Goal: Obtain resource: Obtain resource

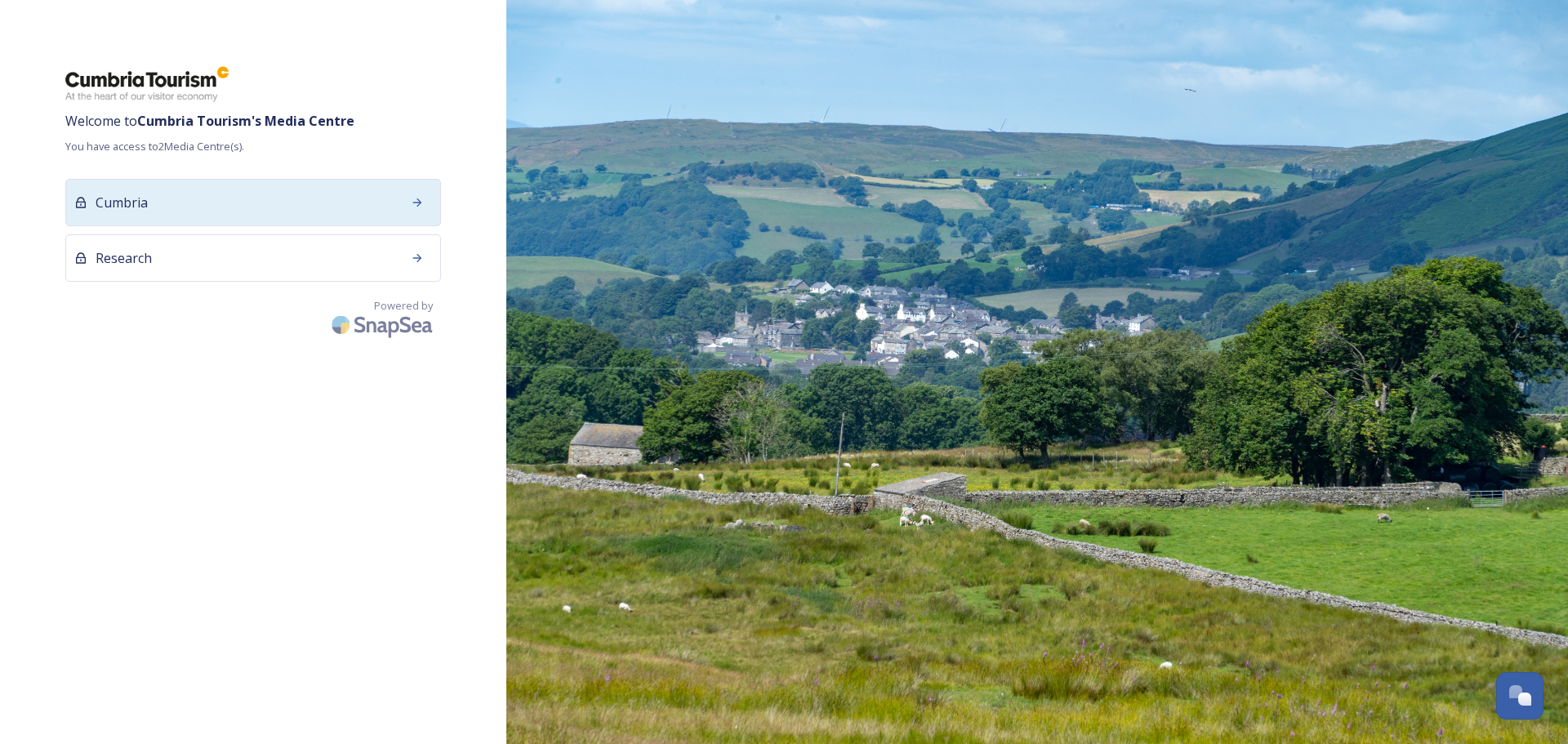
click at [198, 194] on div "Cumbria" at bounding box center [253, 202] width 376 height 47
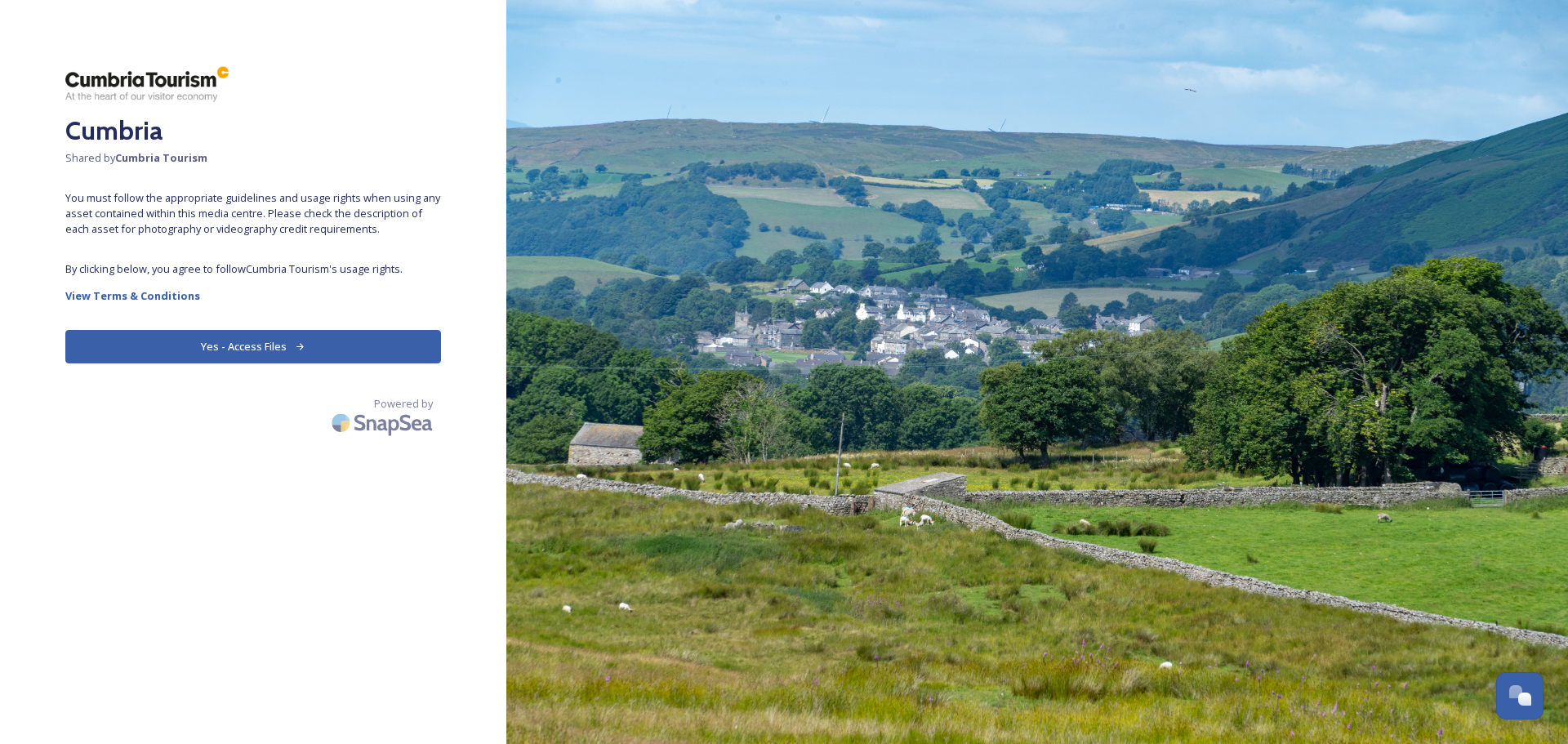
click at [258, 347] on button "Yes - Access Files" at bounding box center [253, 346] width 376 height 33
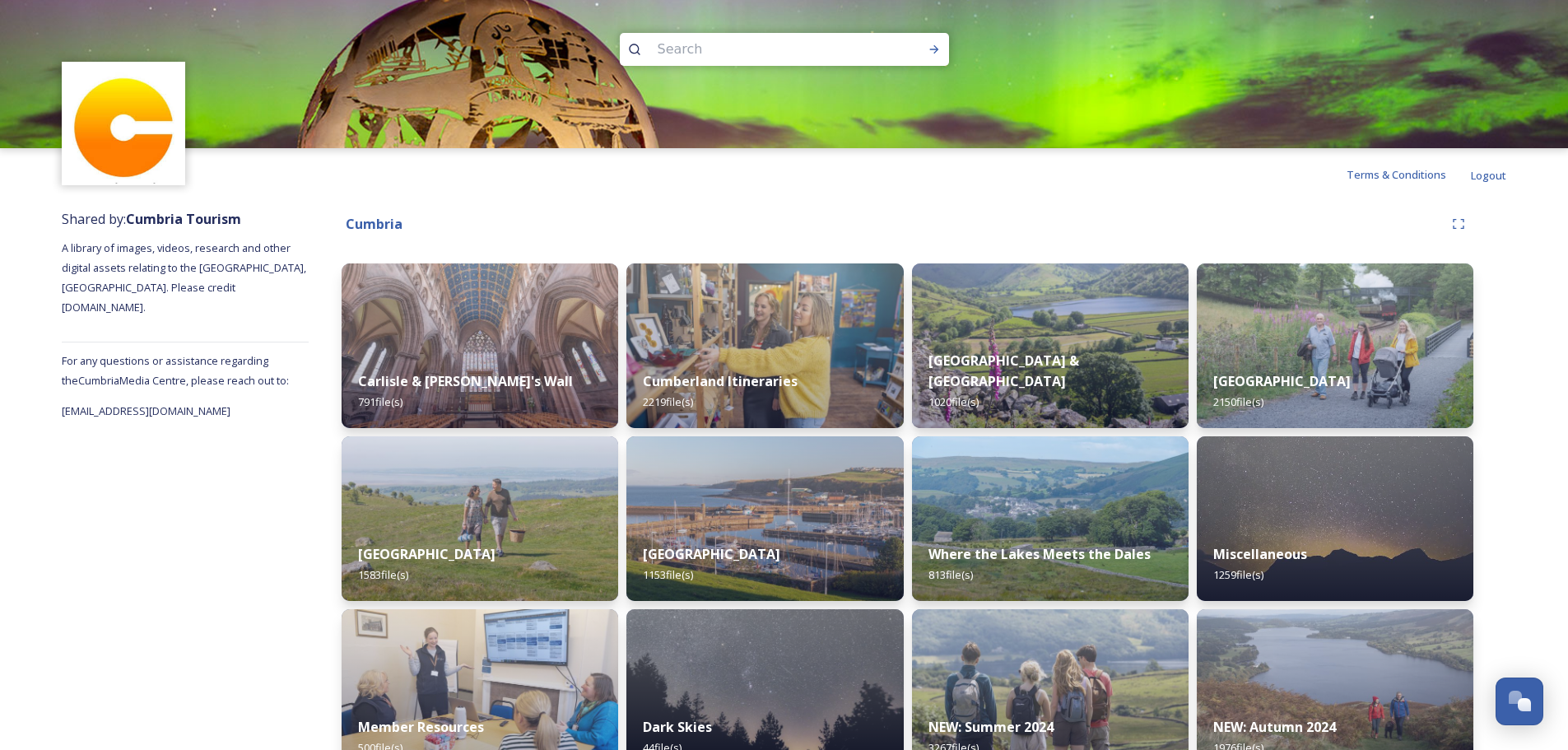
click at [824, 200] on div "Terms & Conditions Logout" at bounding box center [784, 174] width 1568 height 52
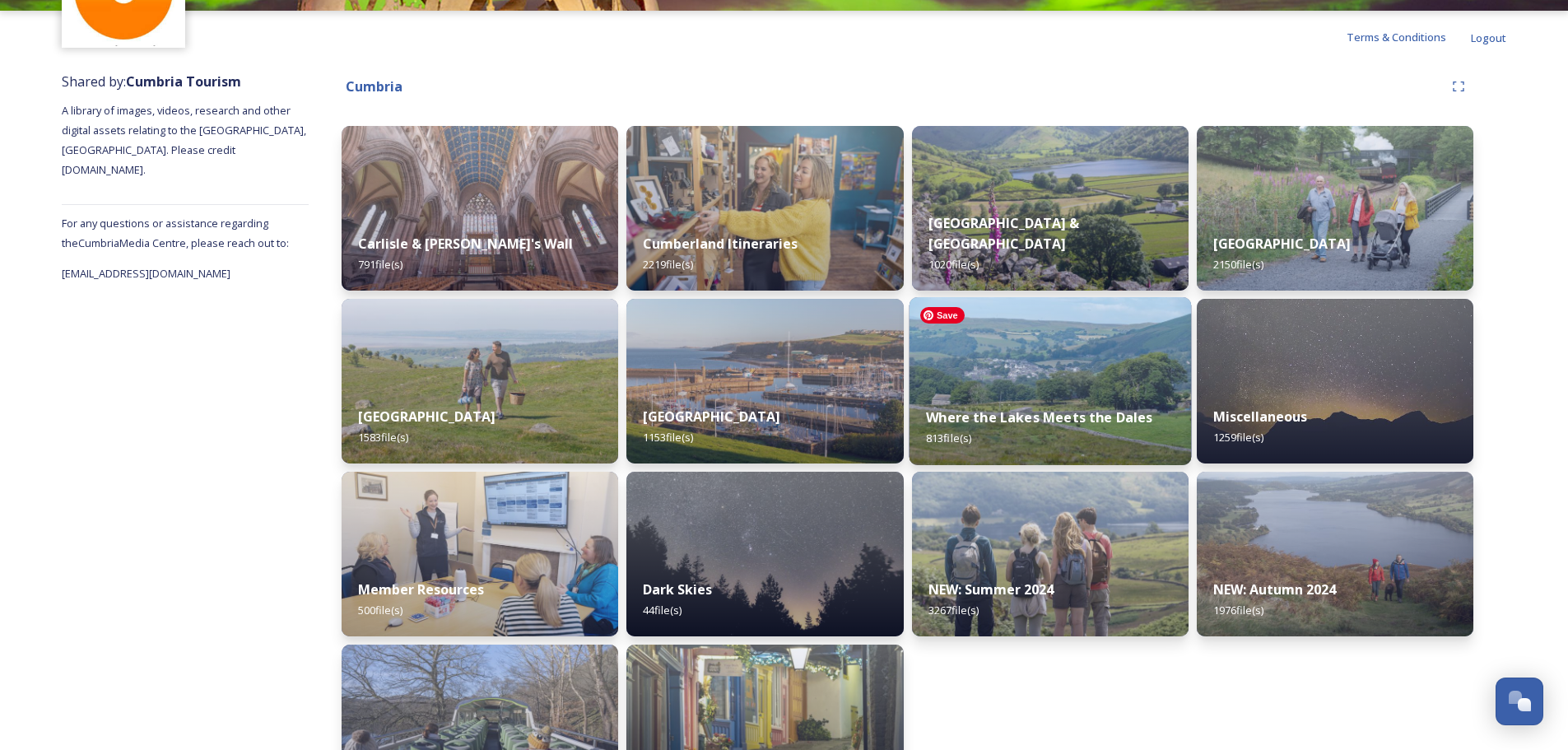
scroll to position [165, 0]
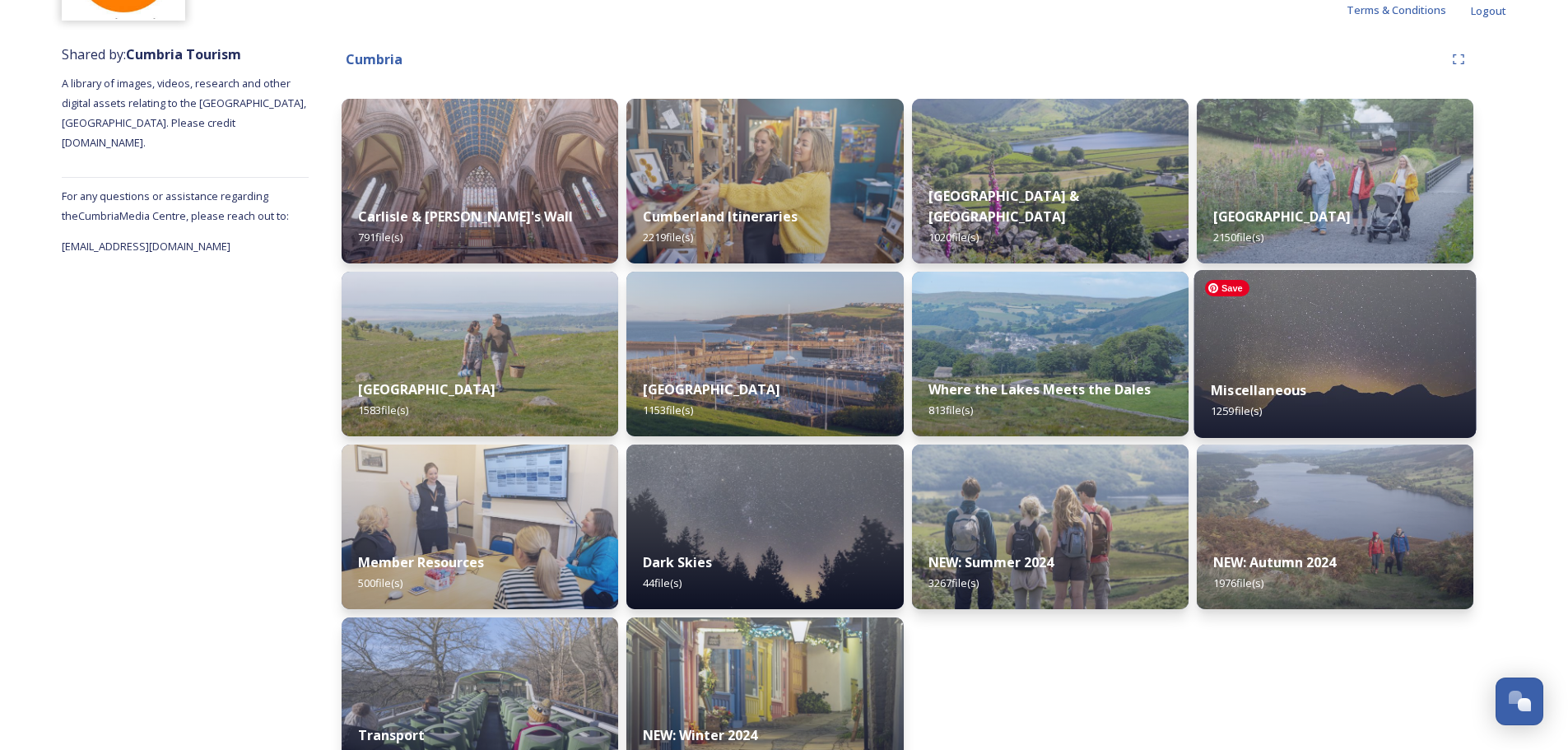
click at [1236, 326] on img at bounding box center [1335, 354] width 283 height 168
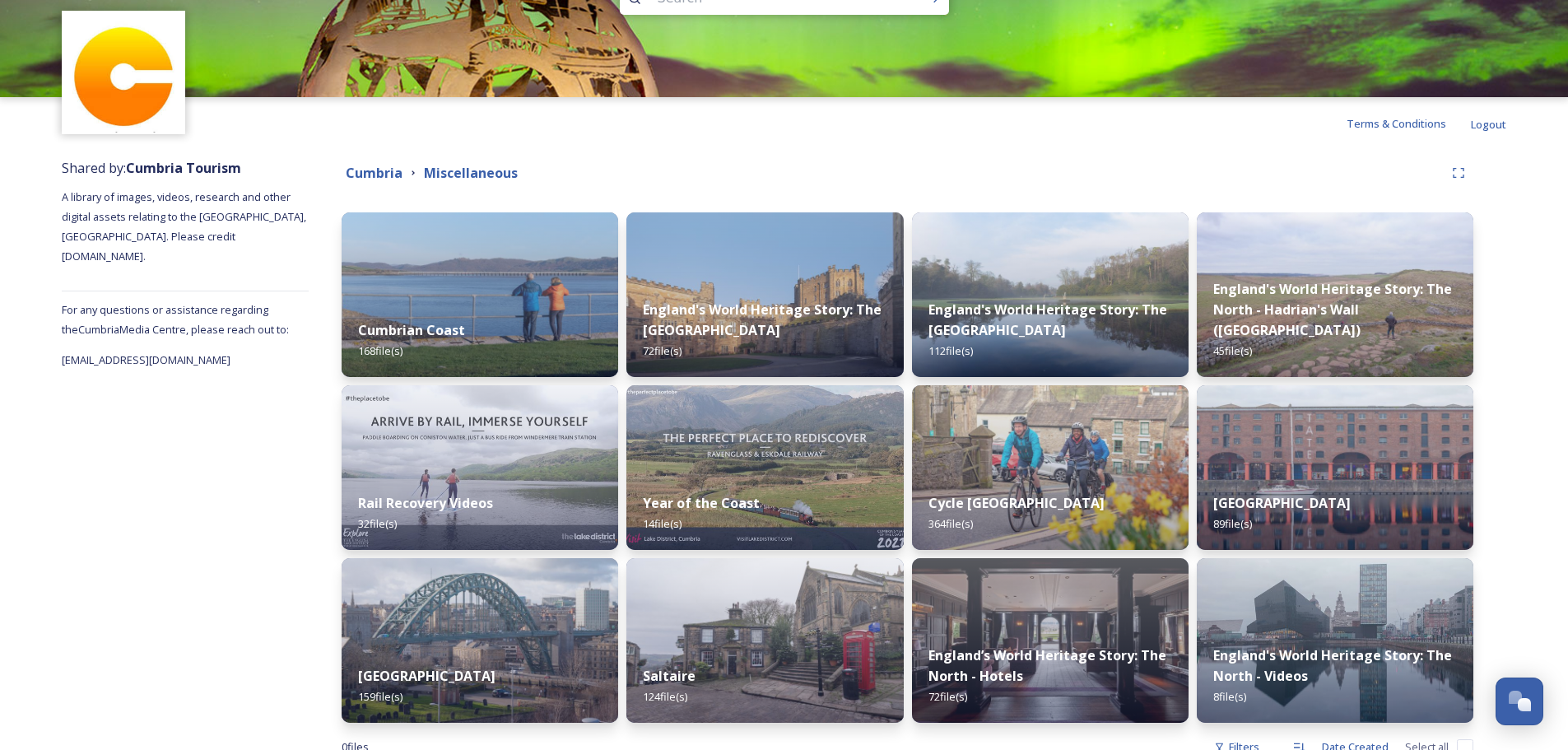
scroll to position [100, 0]
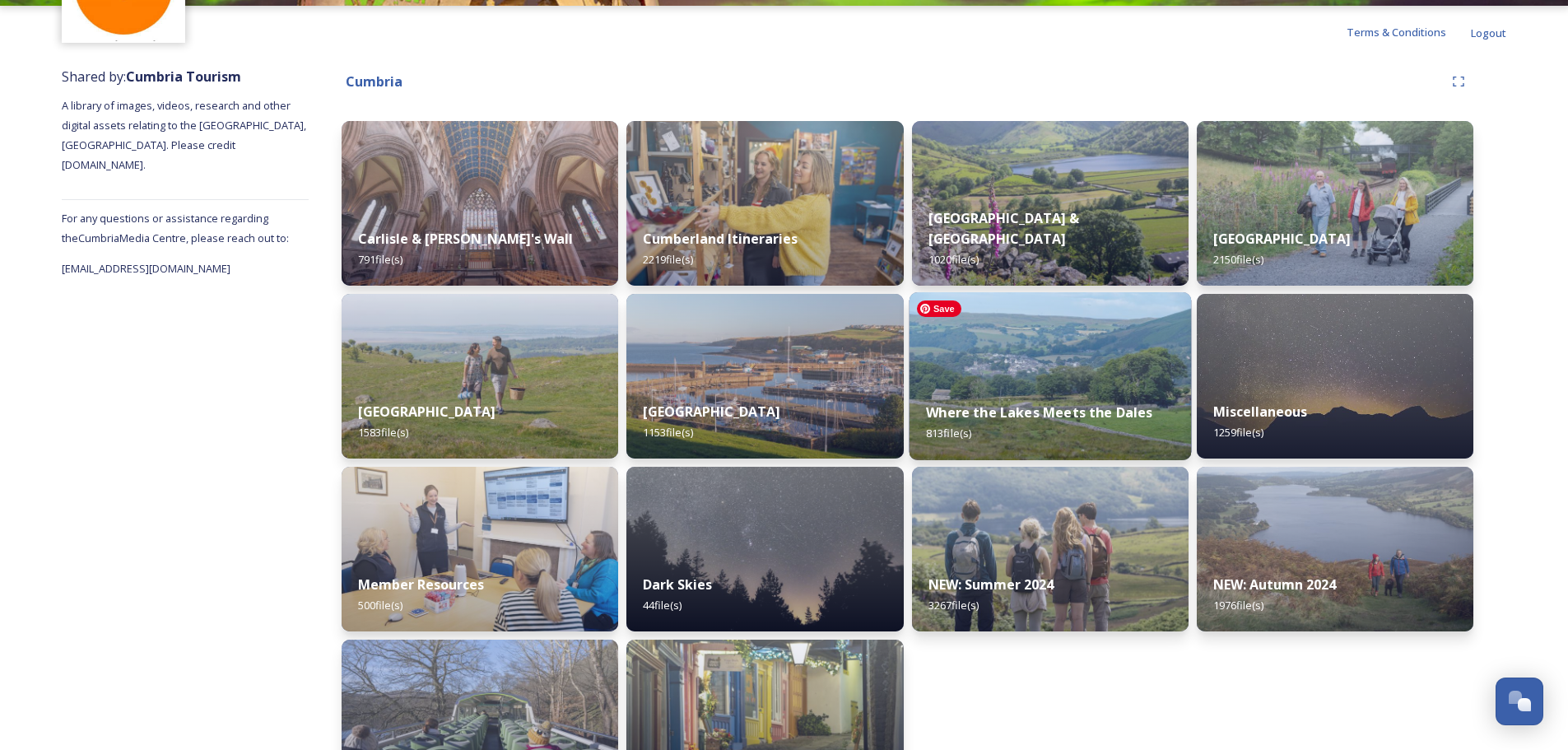
scroll to position [165, 0]
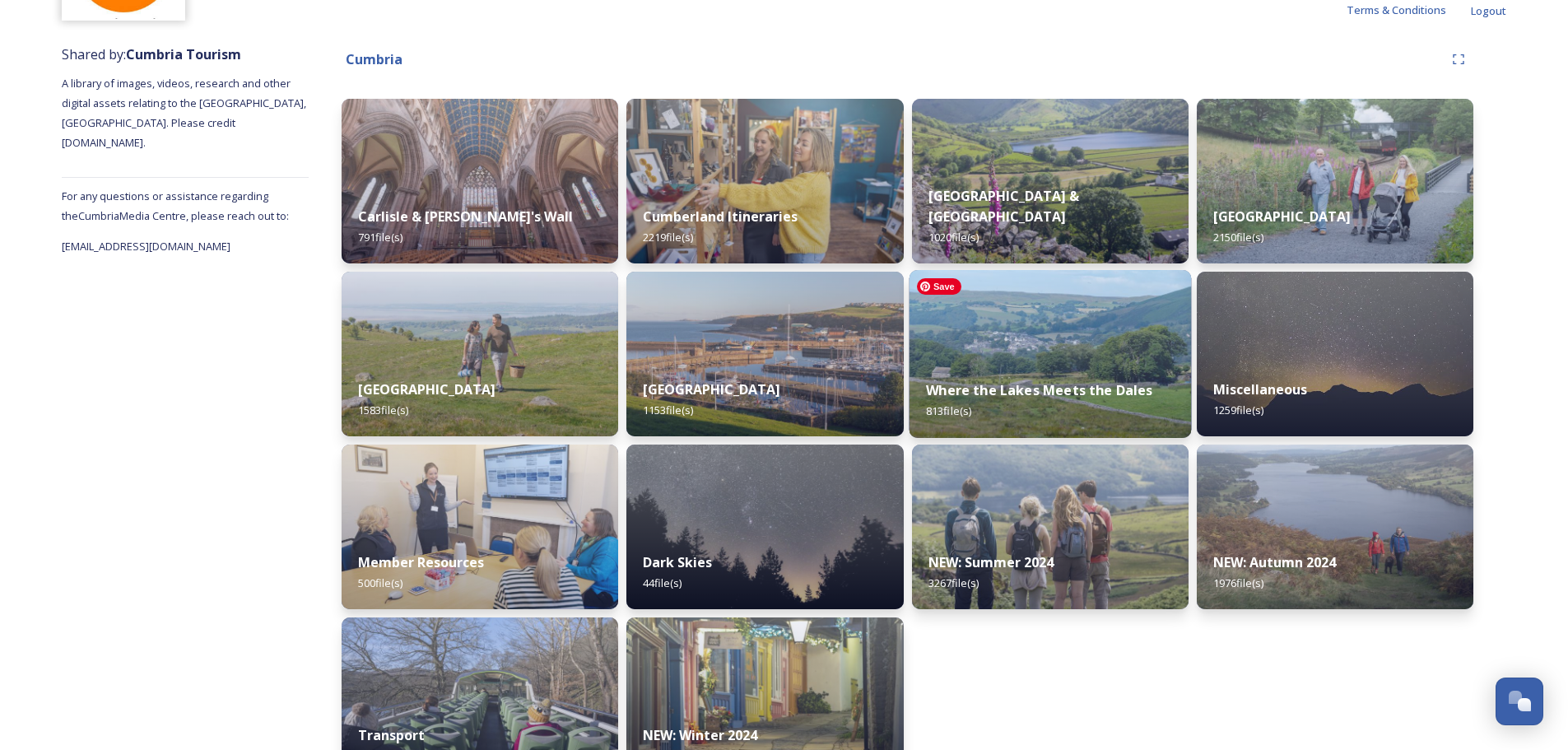
click at [1029, 315] on img at bounding box center [1049, 354] width 283 height 168
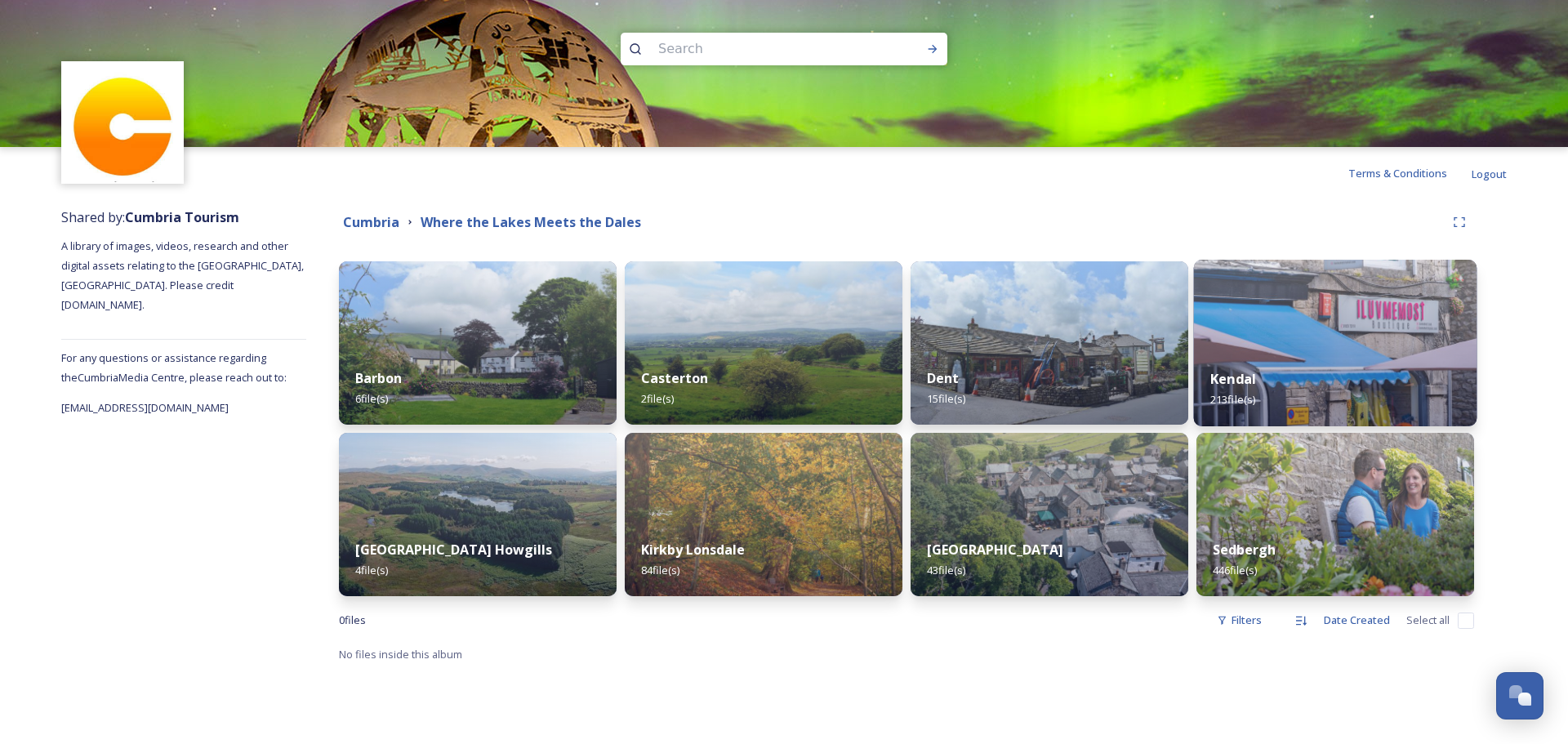
click at [1322, 355] on div "Kendal 213 file(s)" at bounding box center [1336, 389] width 283 height 75
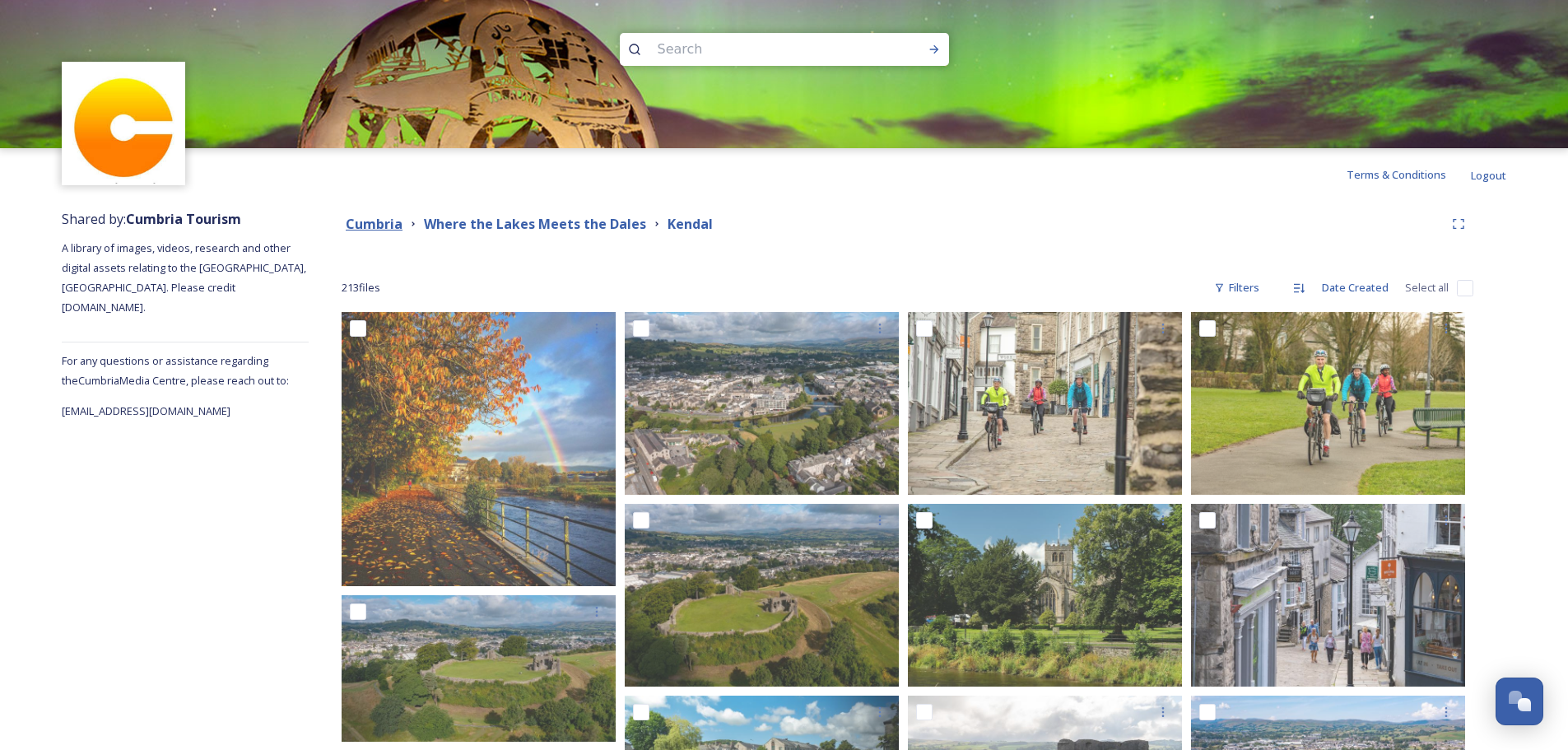
click at [392, 222] on strong "Cumbria" at bounding box center [374, 224] width 57 height 18
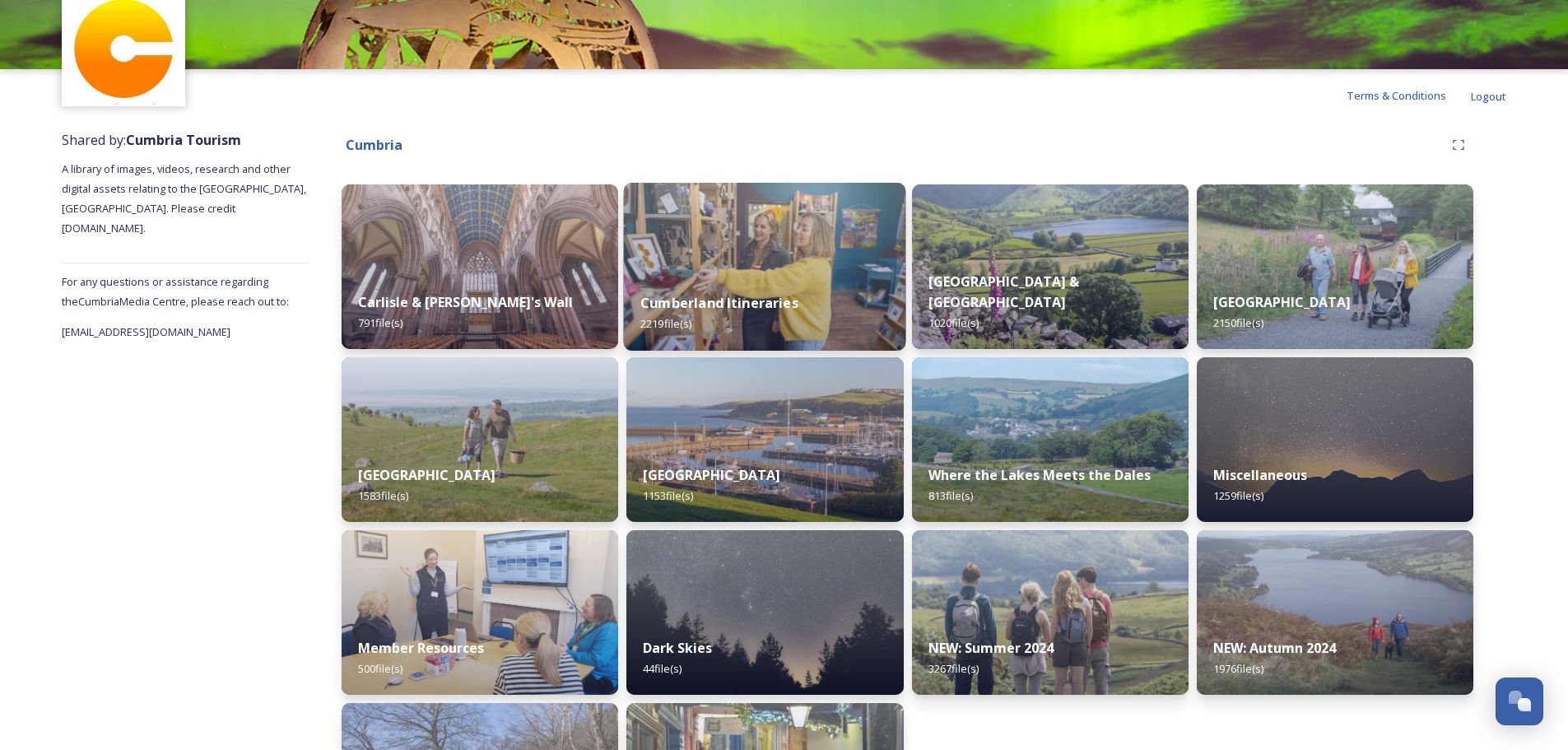
scroll to position [165, 0]
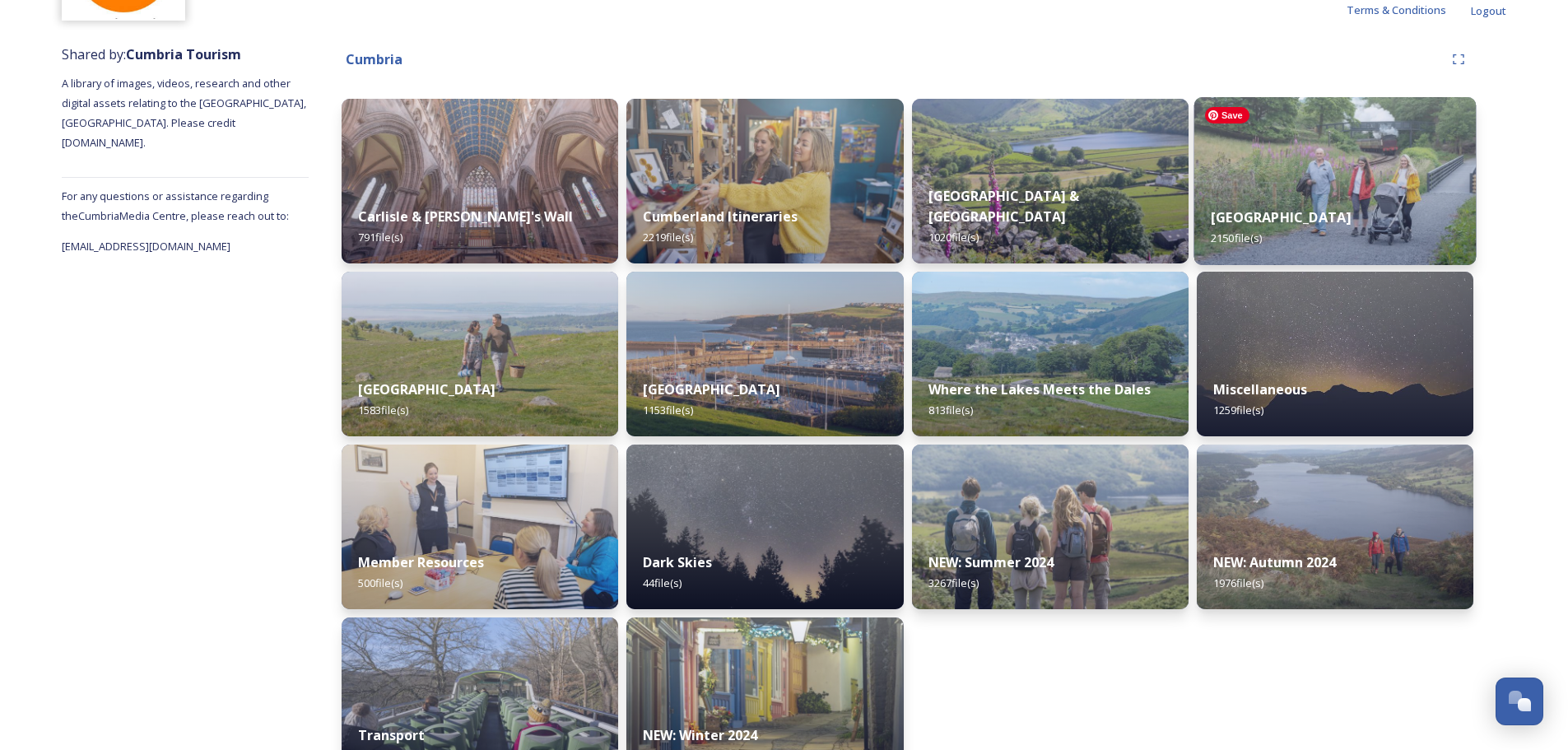
click at [1257, 125] on img at bounding box center [1335, 181] width 283 height 168
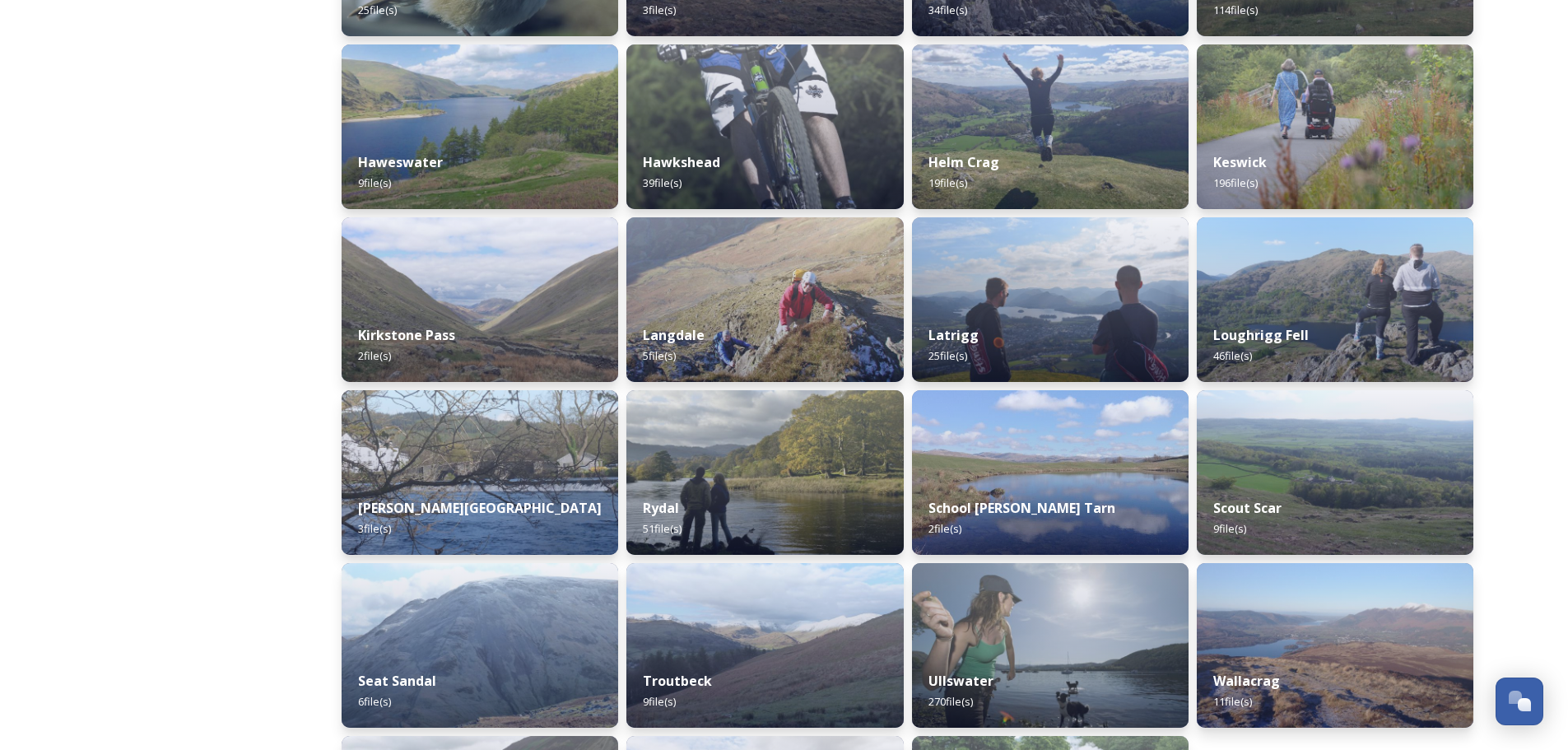
scroll to position [964, 0]
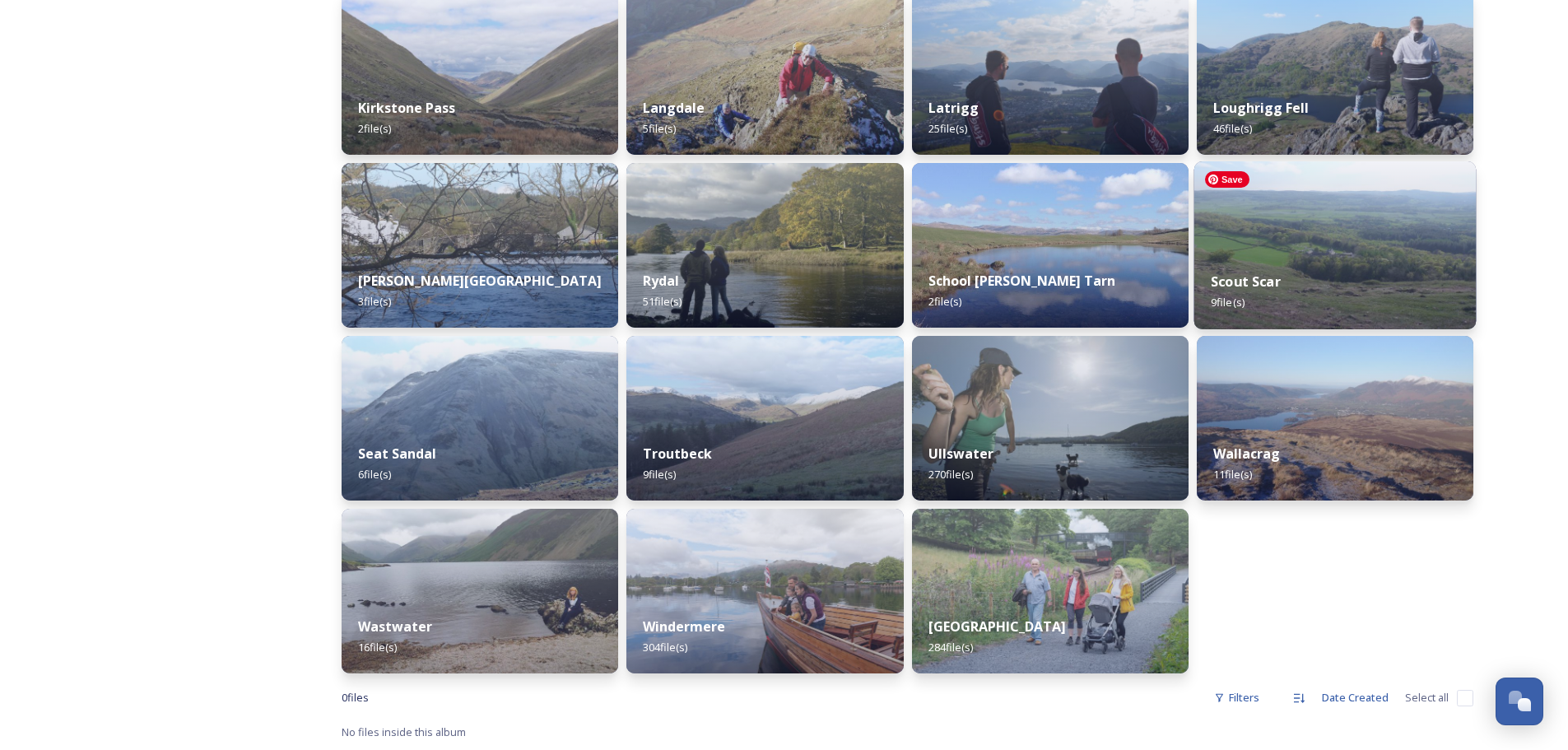
click at [1223, 214] on img at bounding box center [1335, 245] width 283 height 168
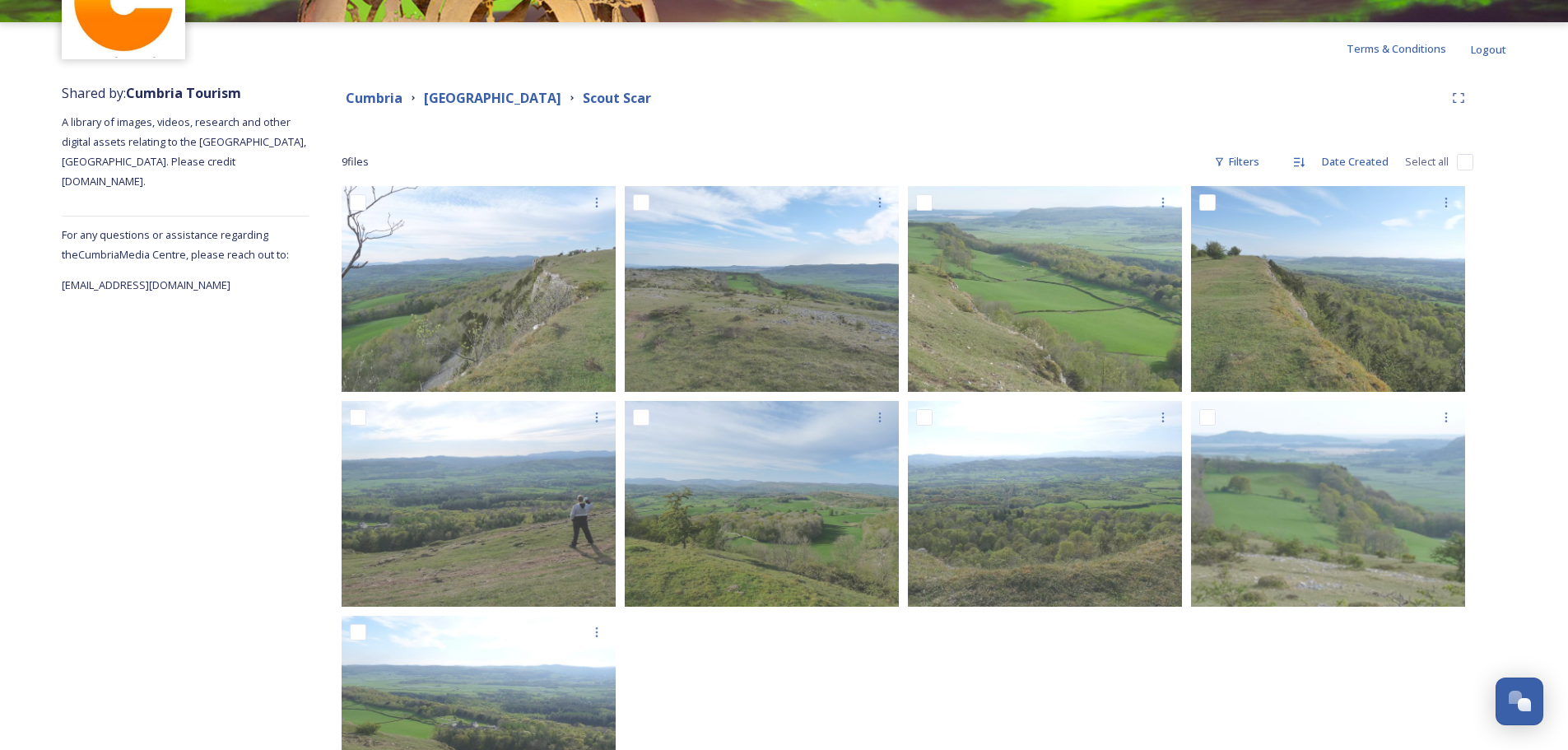
scroll to position [233, 0]
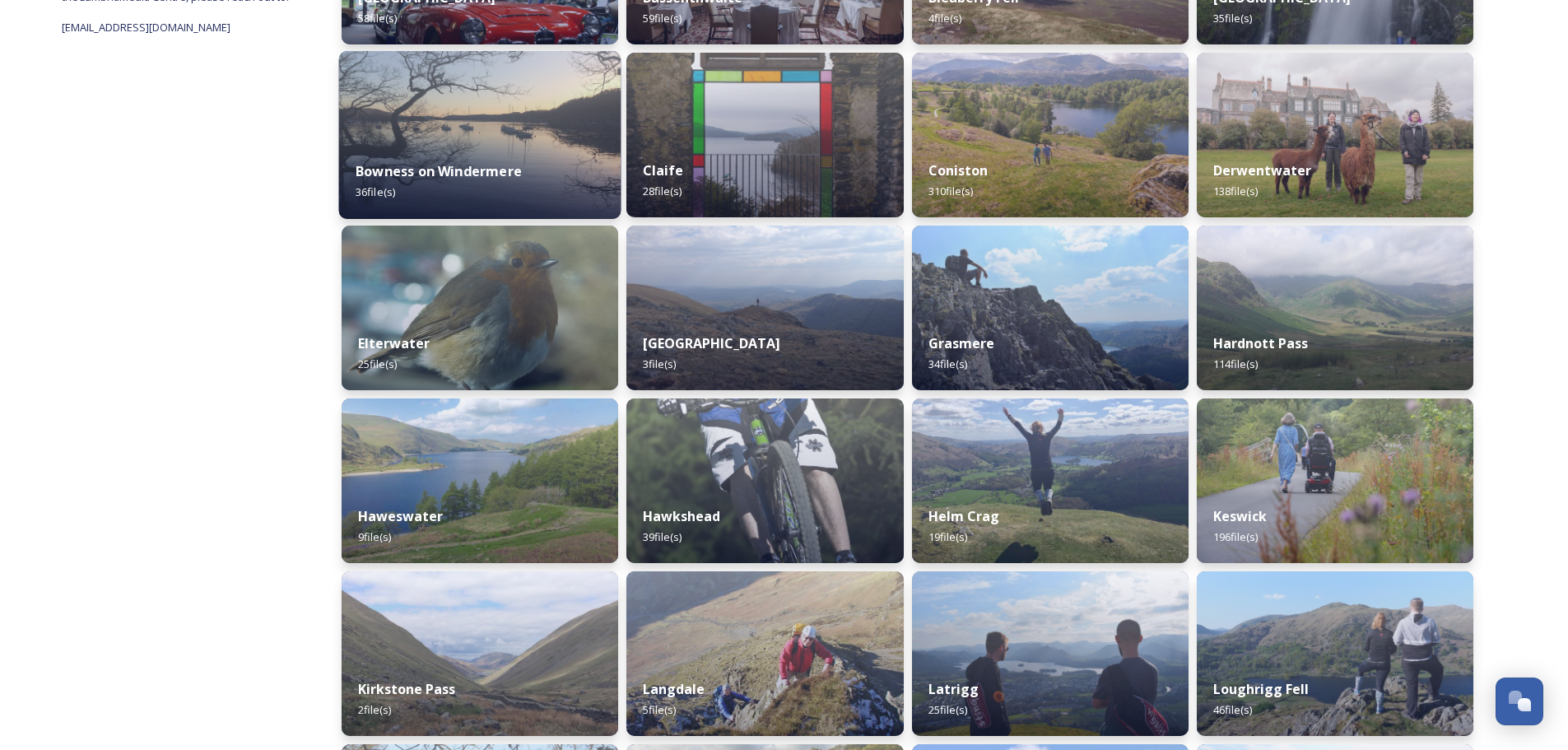
scroll to position [411, 0]
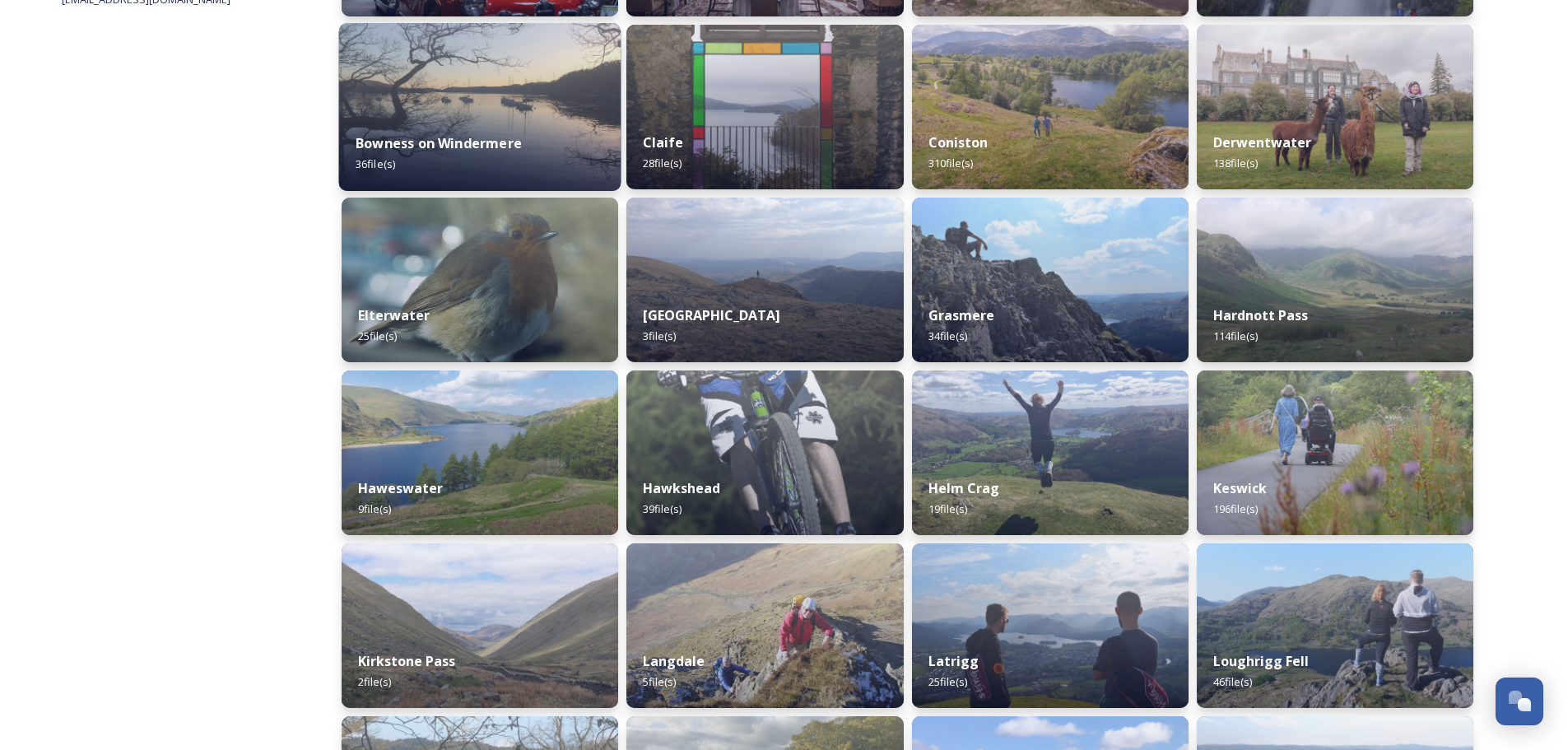
click at [498, 142] on strong "Bowness on Windermere" at bounding box center [438, 143] width 167 height 18
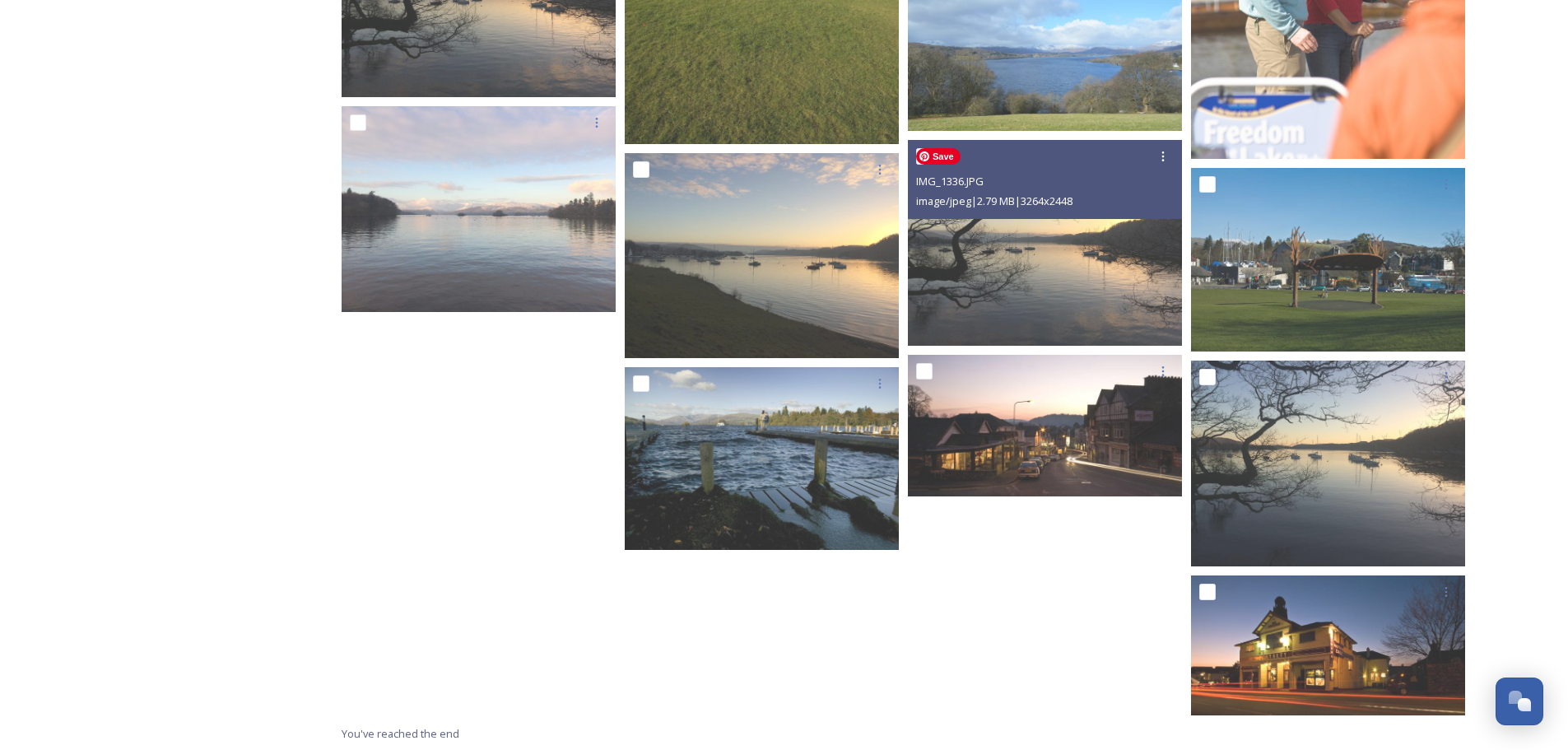
scroll to position [1745, 0]
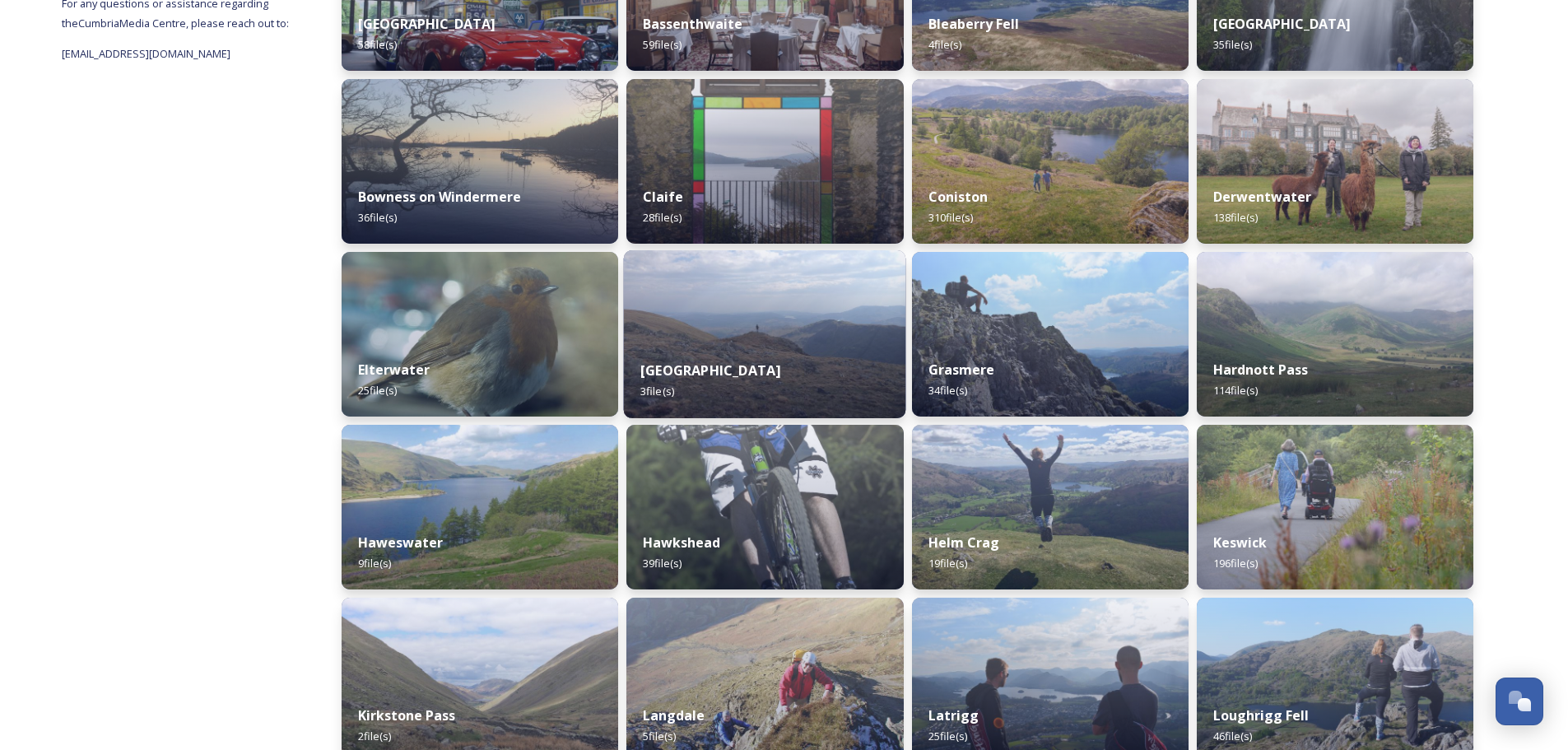
scroll to position [494, 0]
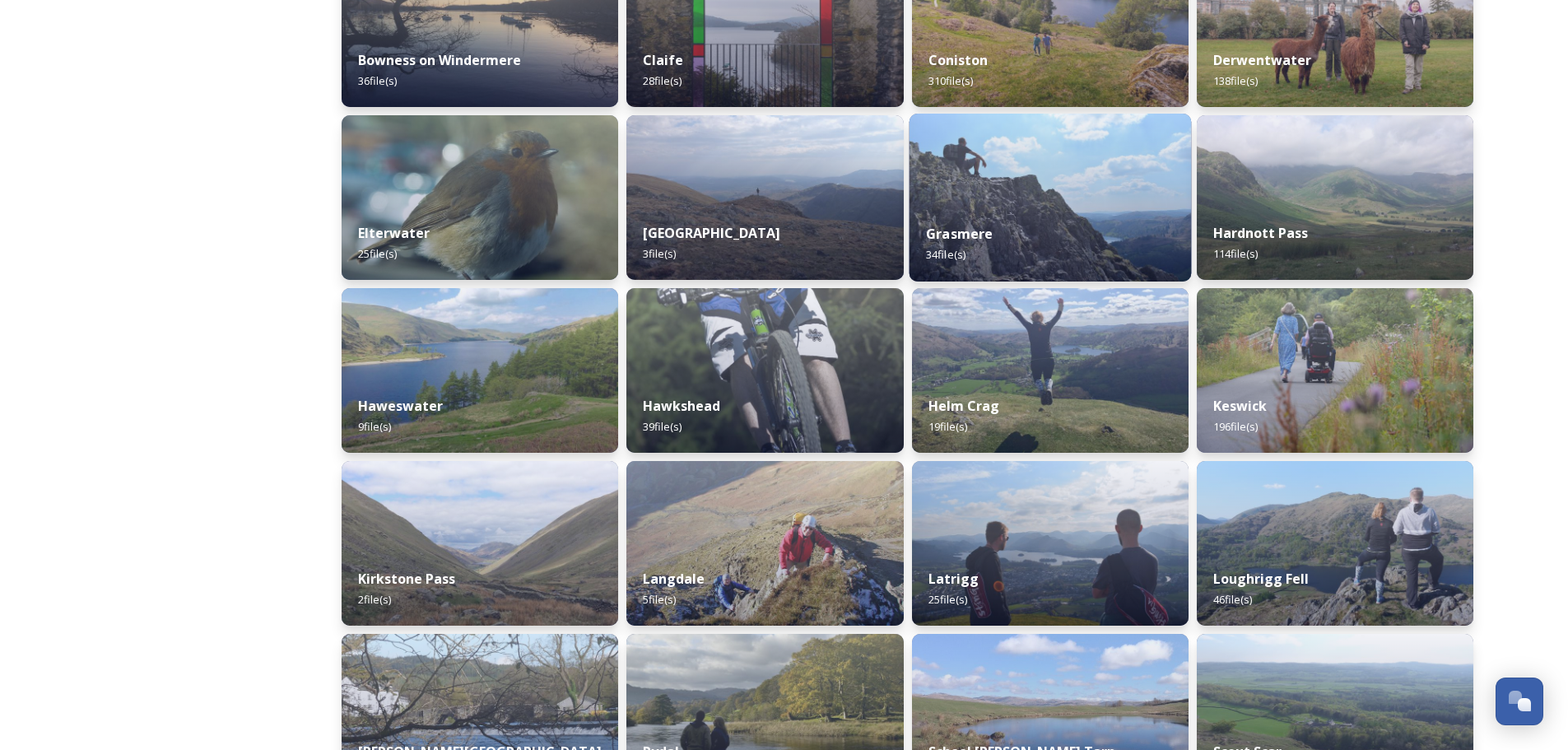
click at [959, 209] on div "Grasmere 34 file(s)" at bounding box center [1049, 244] width 283 height 75
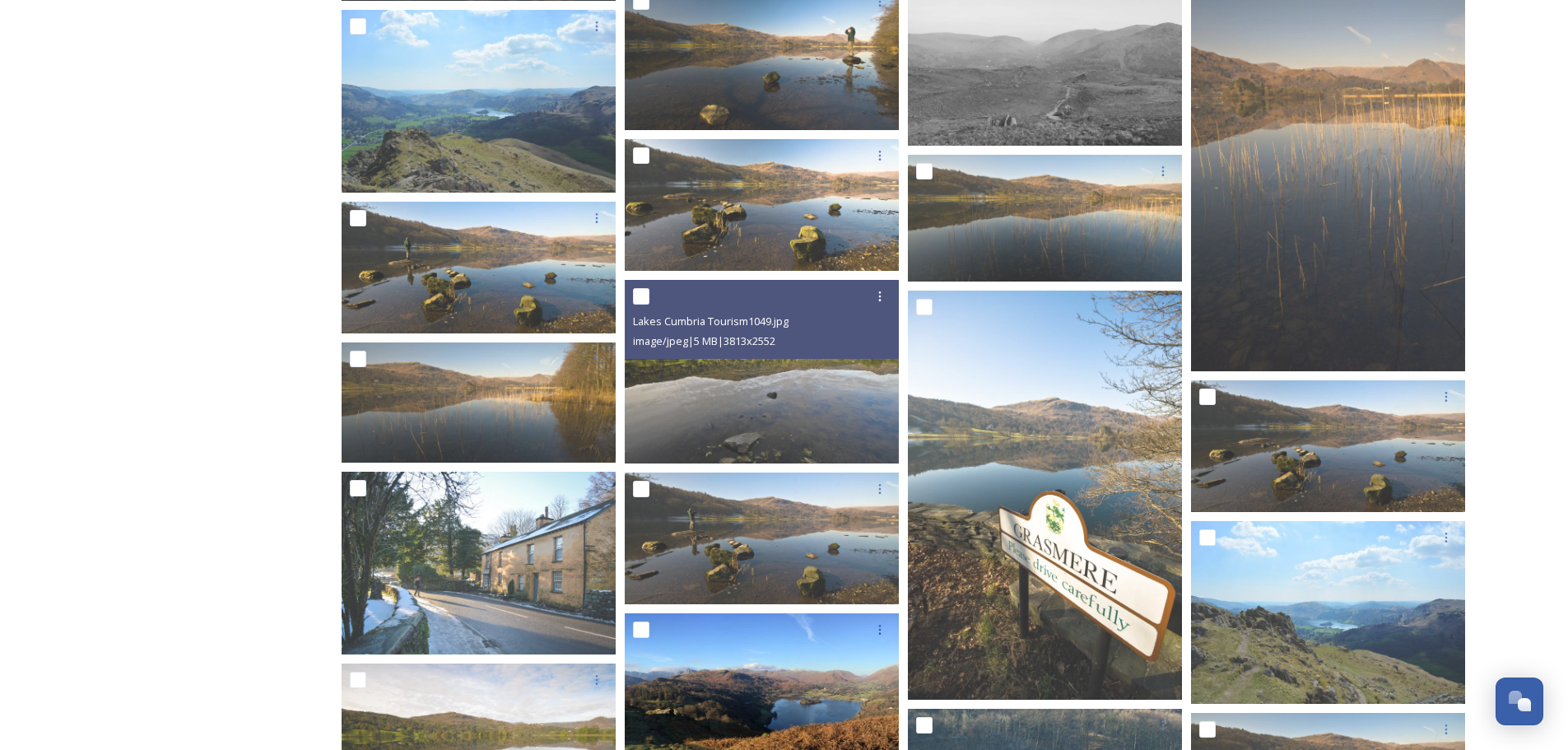
scroll to position [742, 0]
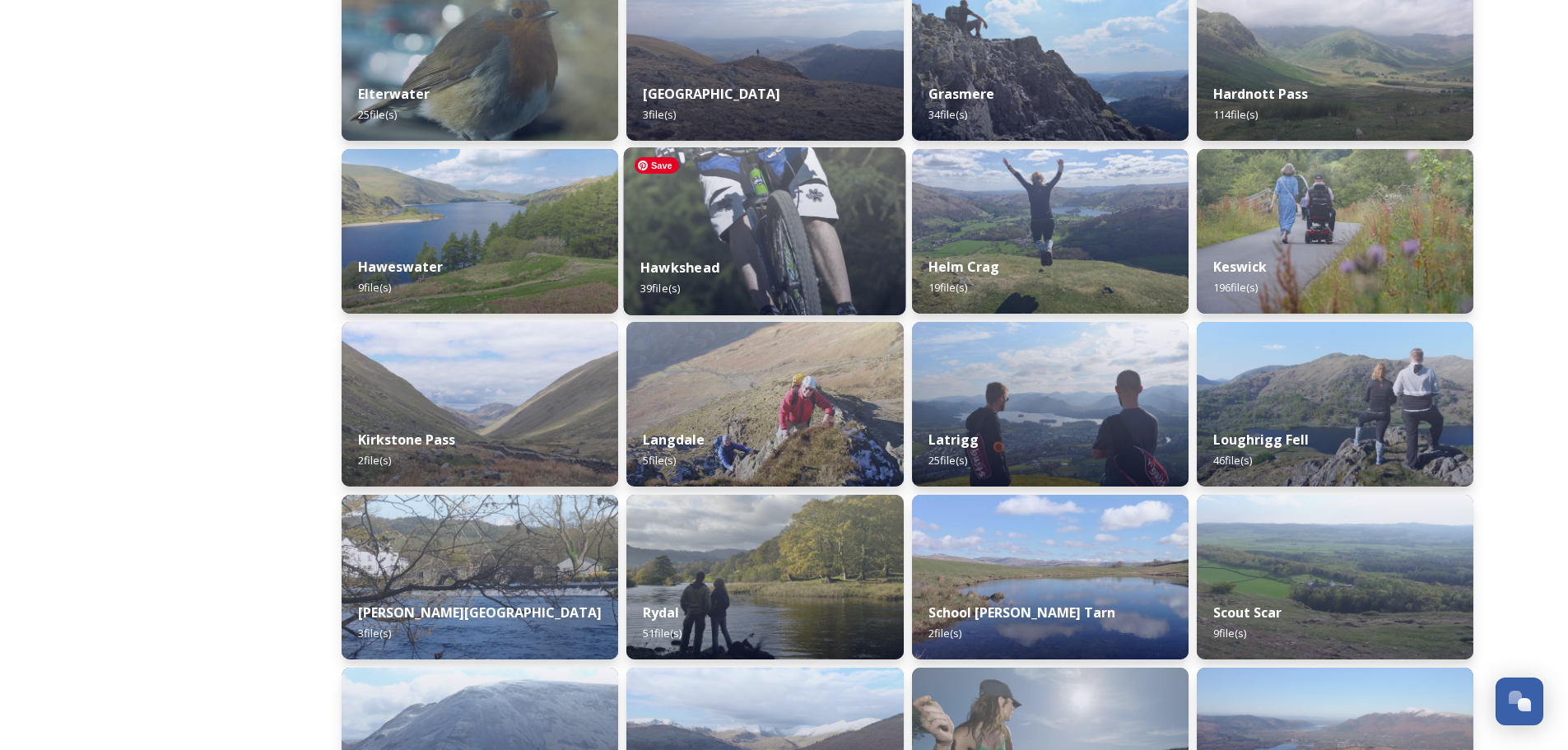
scroll to position [659, 0]
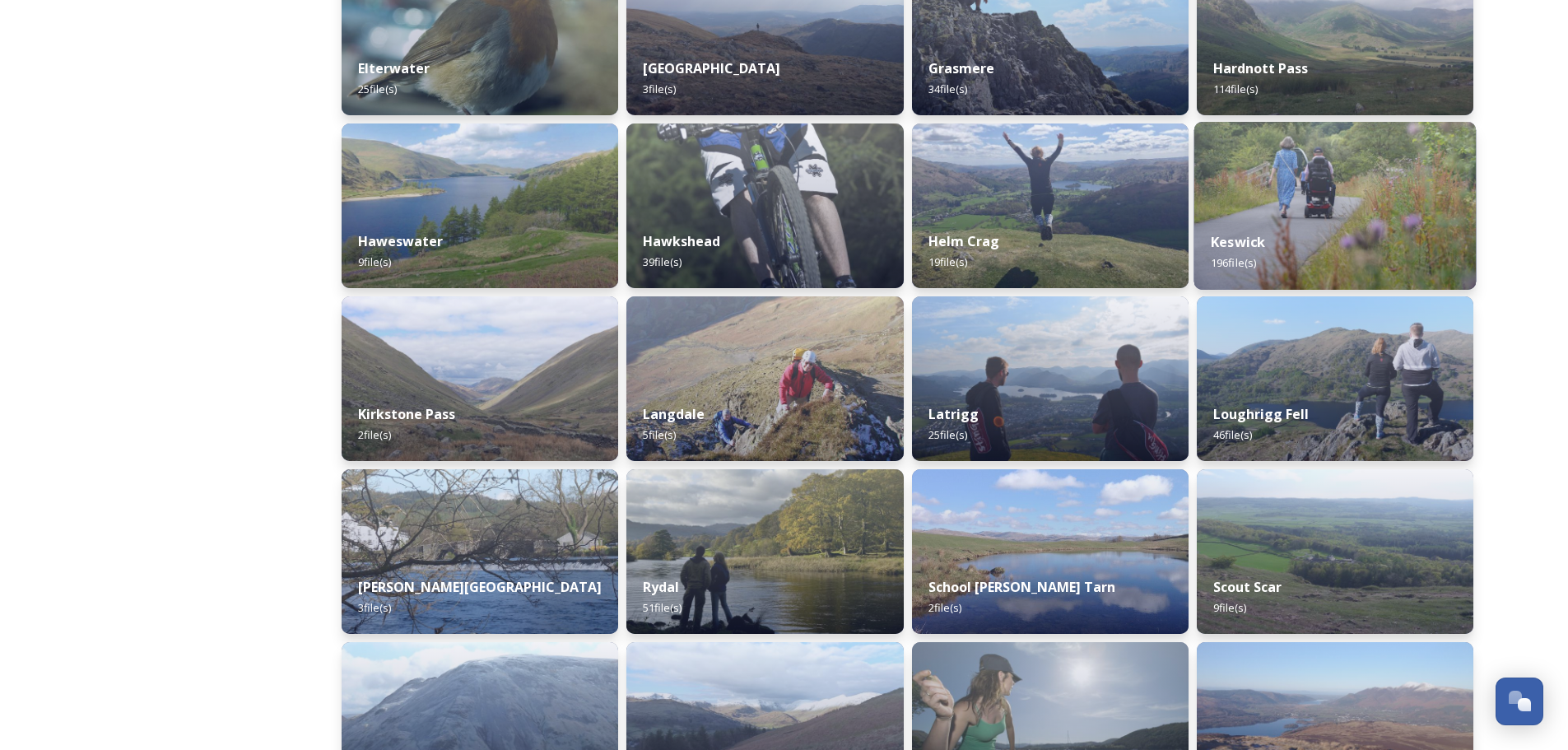
click at [1237, 228] on div "Keswick 196 file(s)" at bounding box center [1335, 252] width 283 height 75
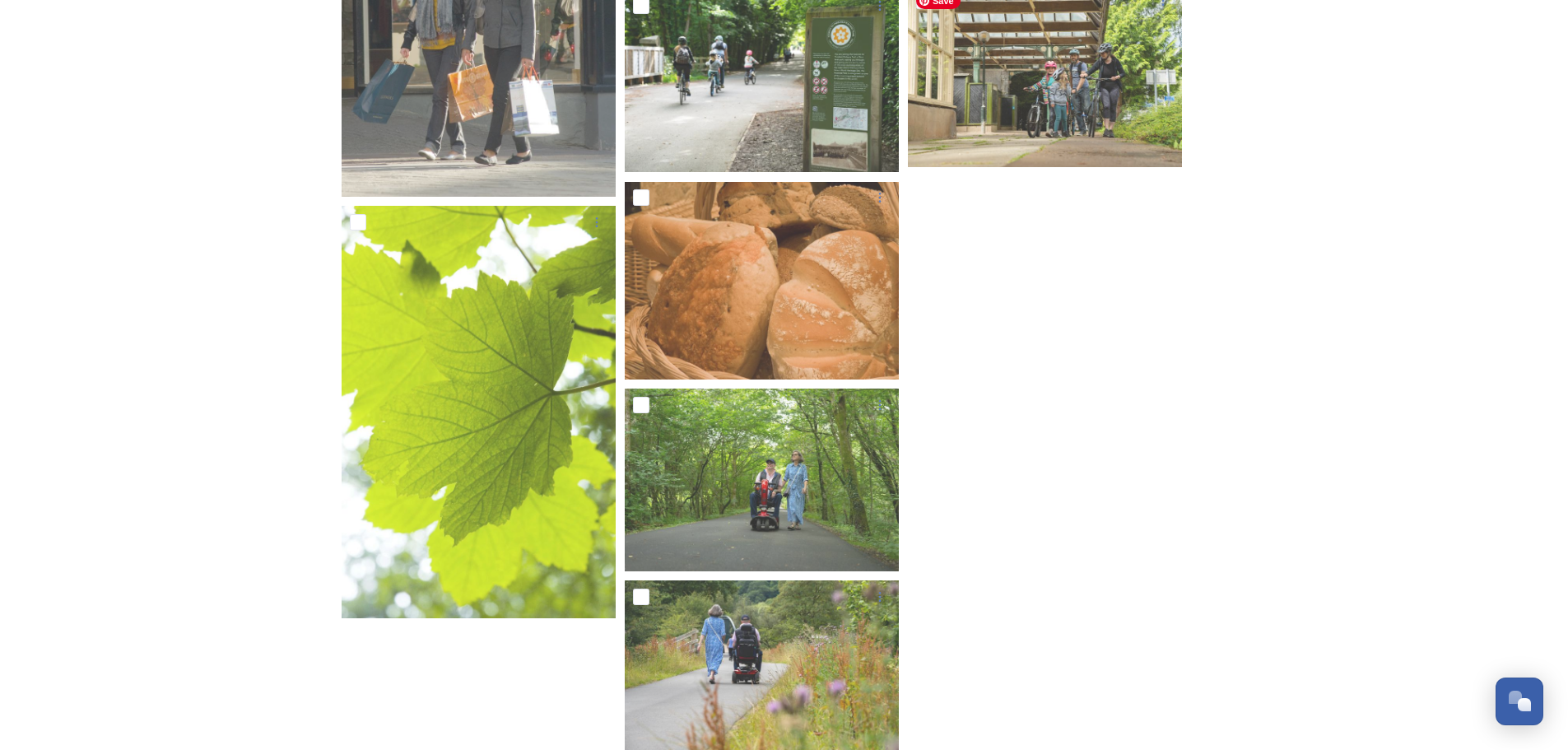
scroll to position [10317, 0]
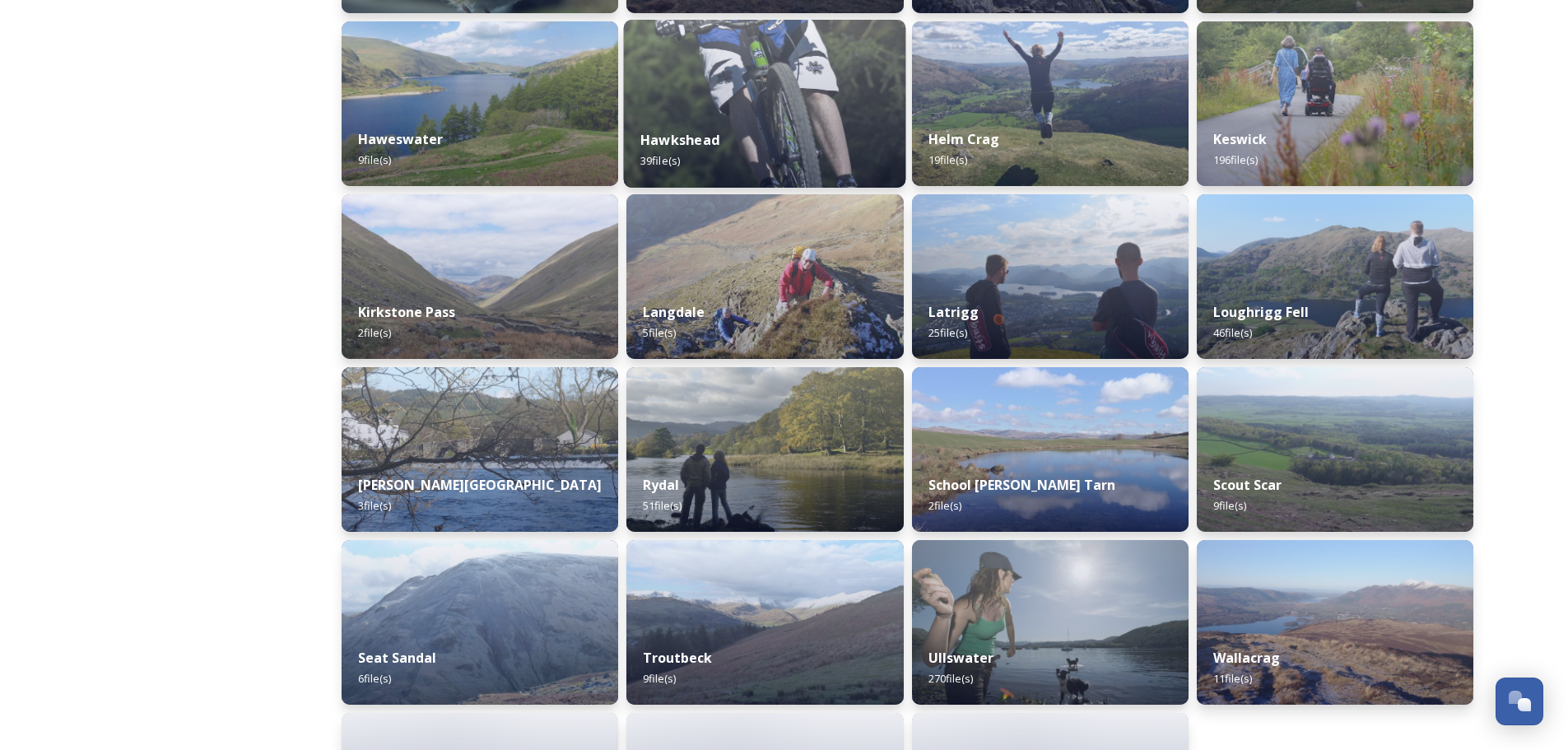
scroll to position [964, 0]
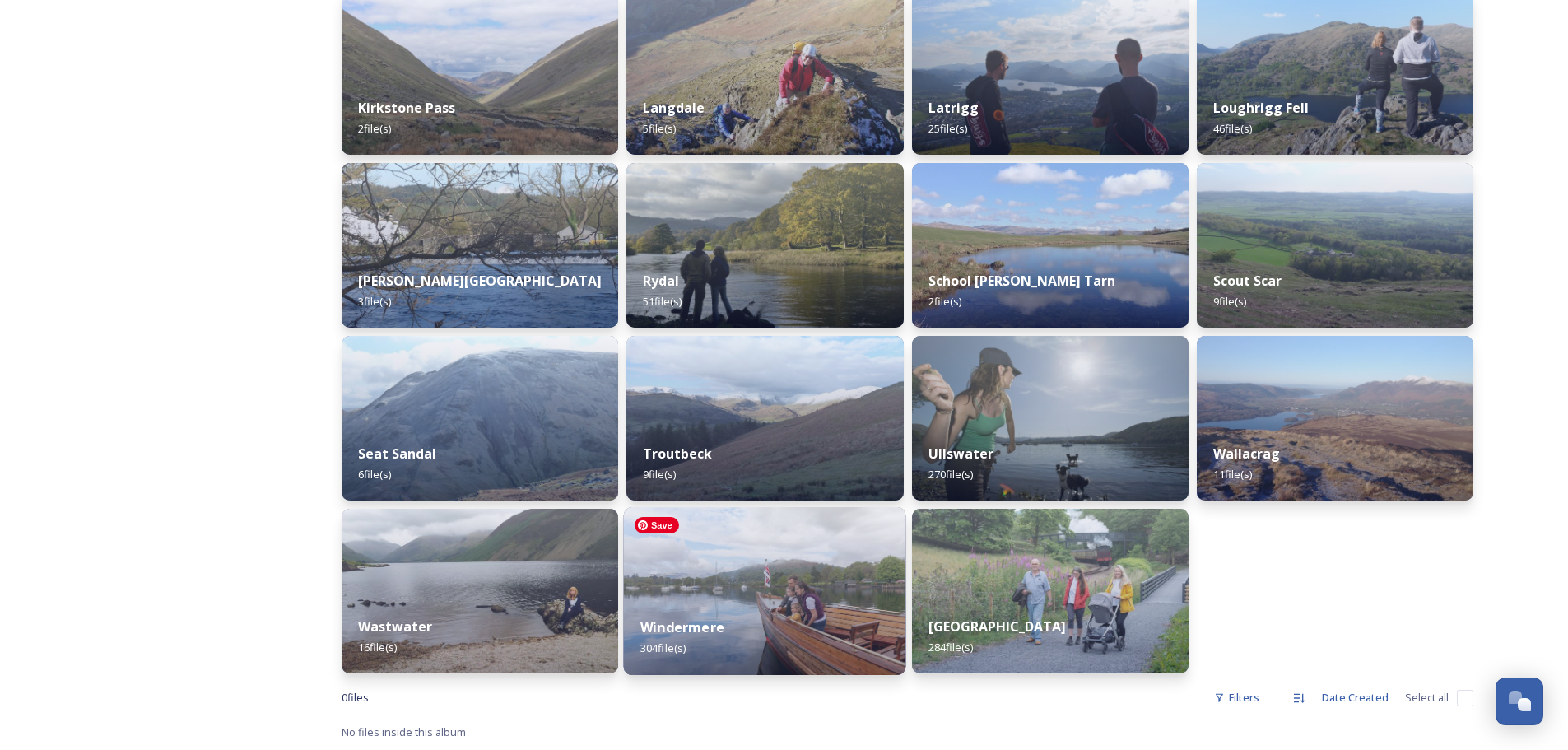
click at [714, 586] on img at bounding box center [764, 591] width 283 height 168
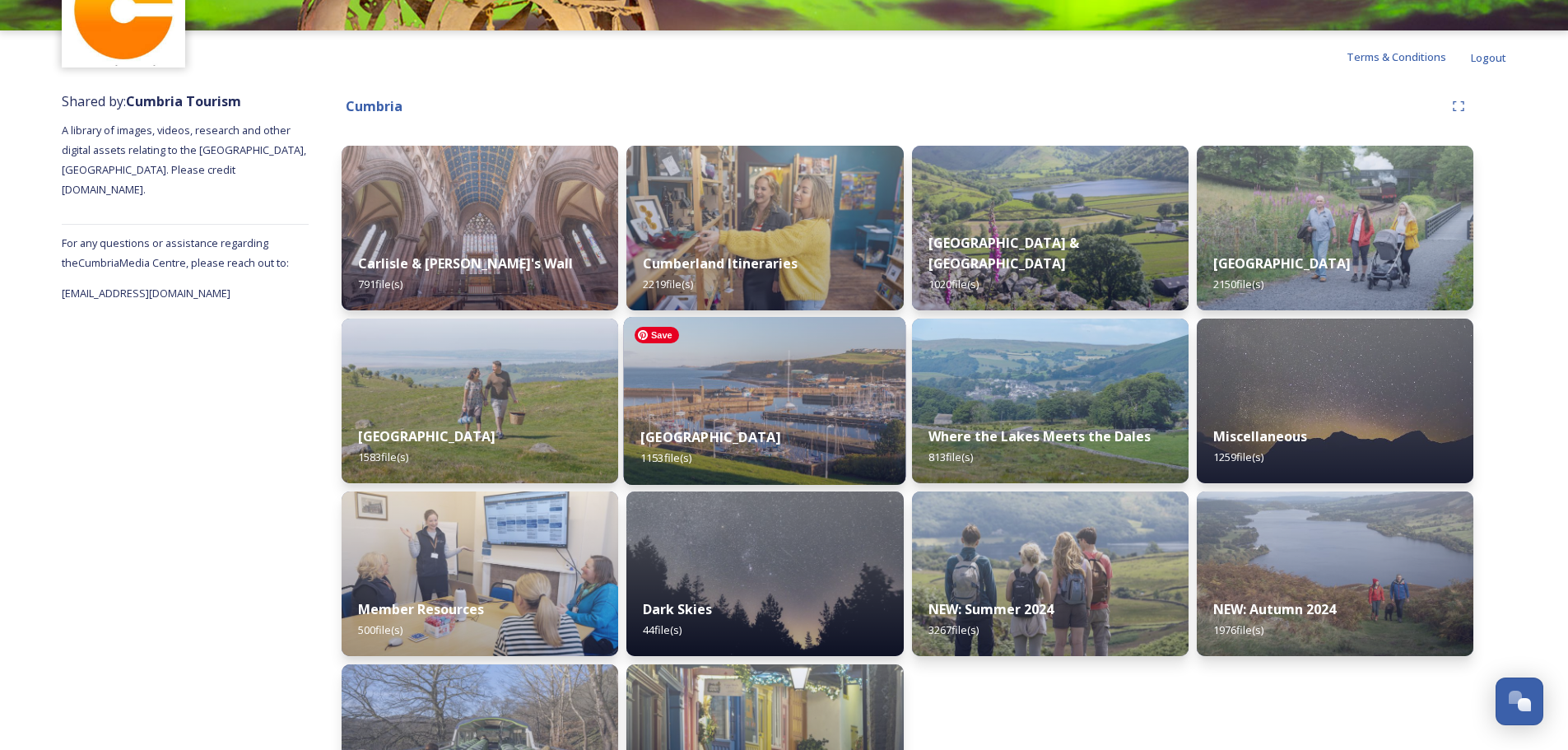
scroll to position [213, 0]
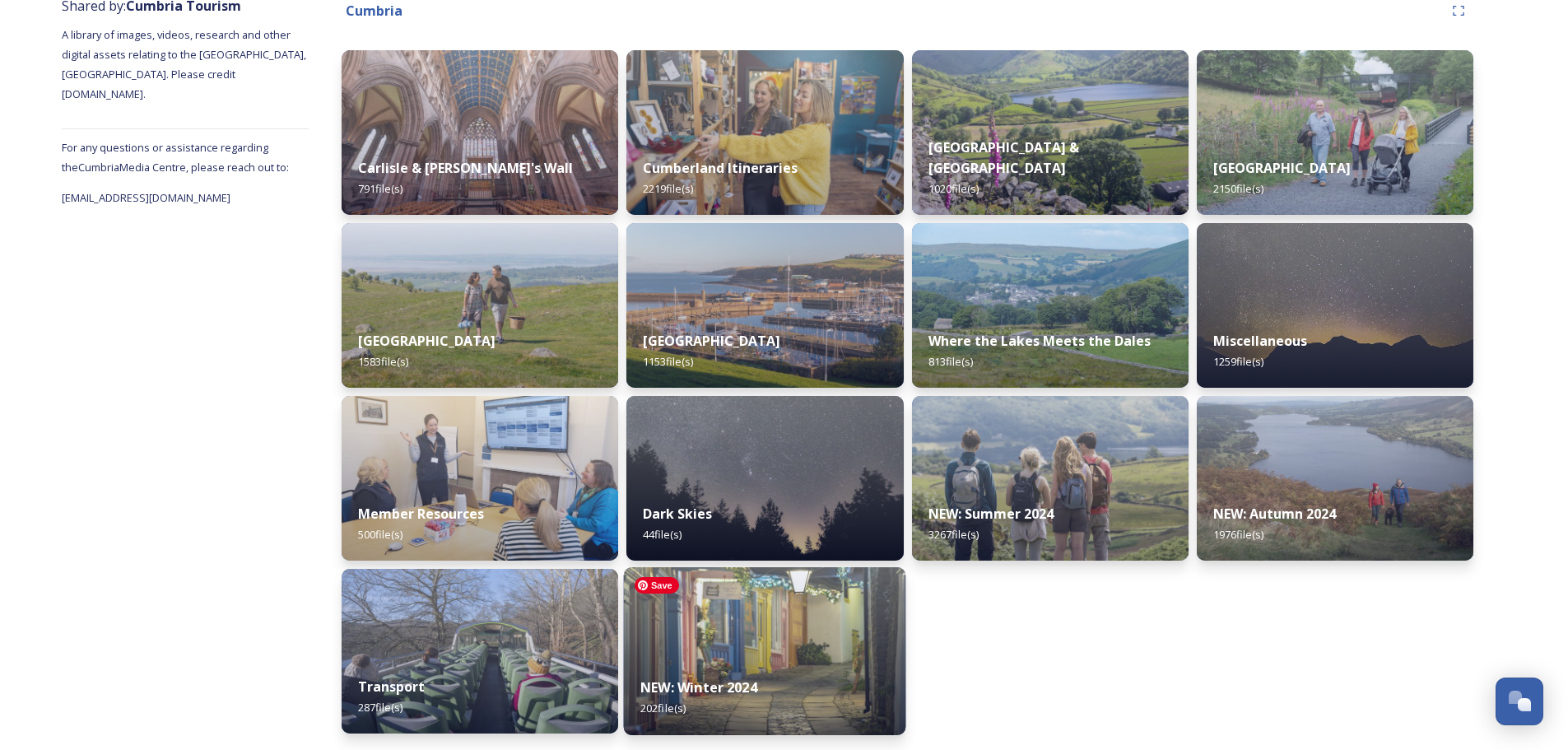
click at [868, 639] on img at bounding box center [764, 651] width 283 height 168
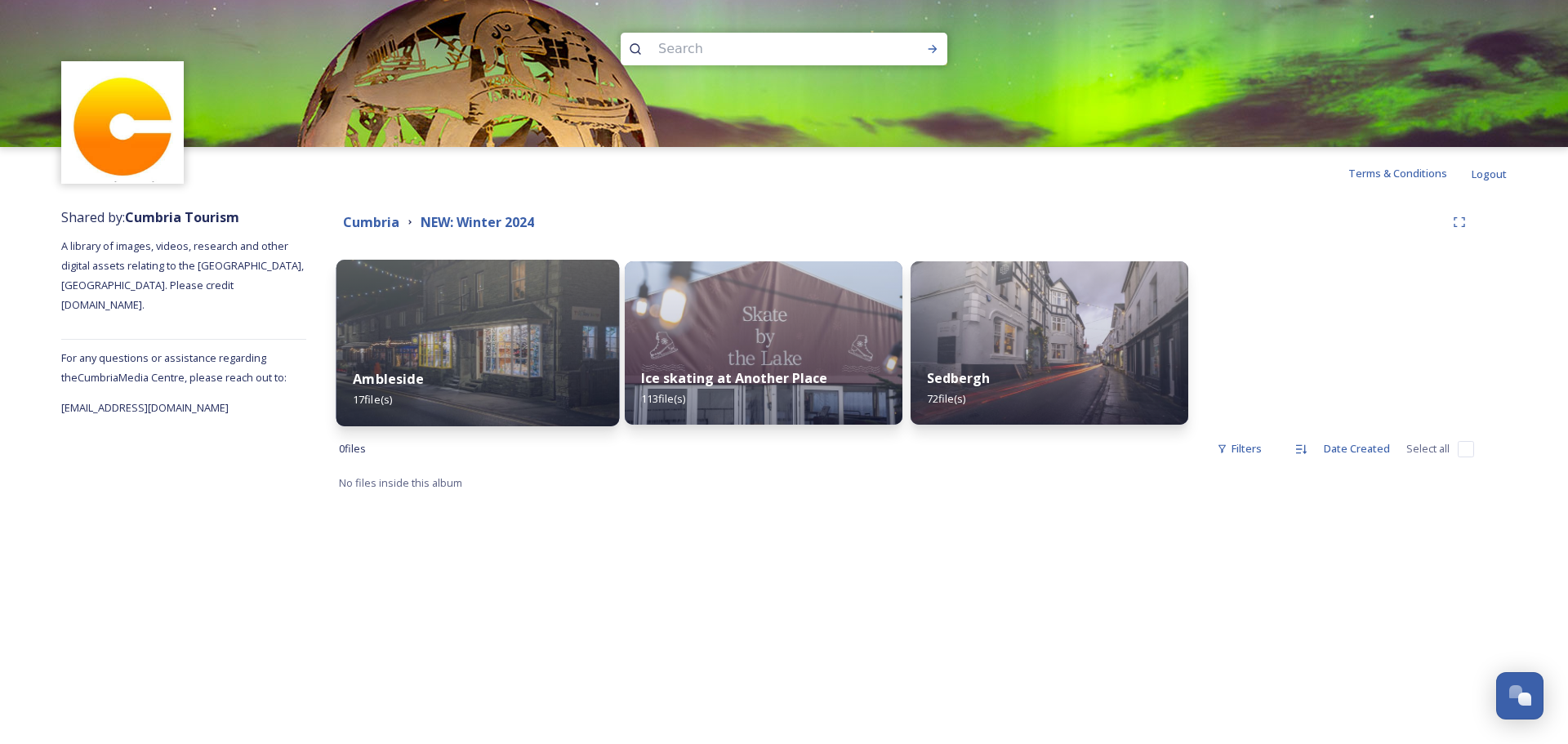
click at [605, 362] on div "Ambleside 17 file(s)" at bounding box center [478, 389] width 283 height 75
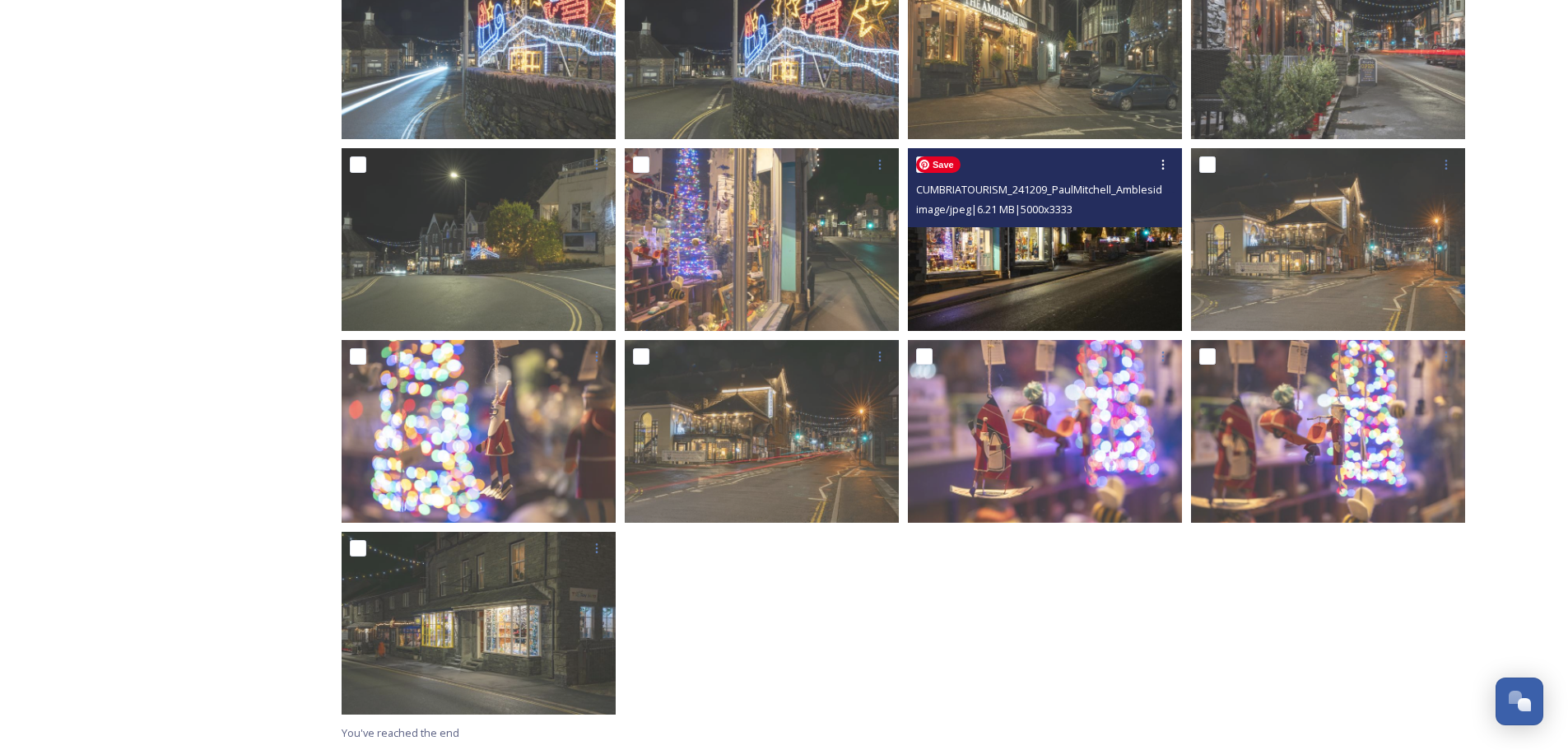
scroll to position [548, 0]
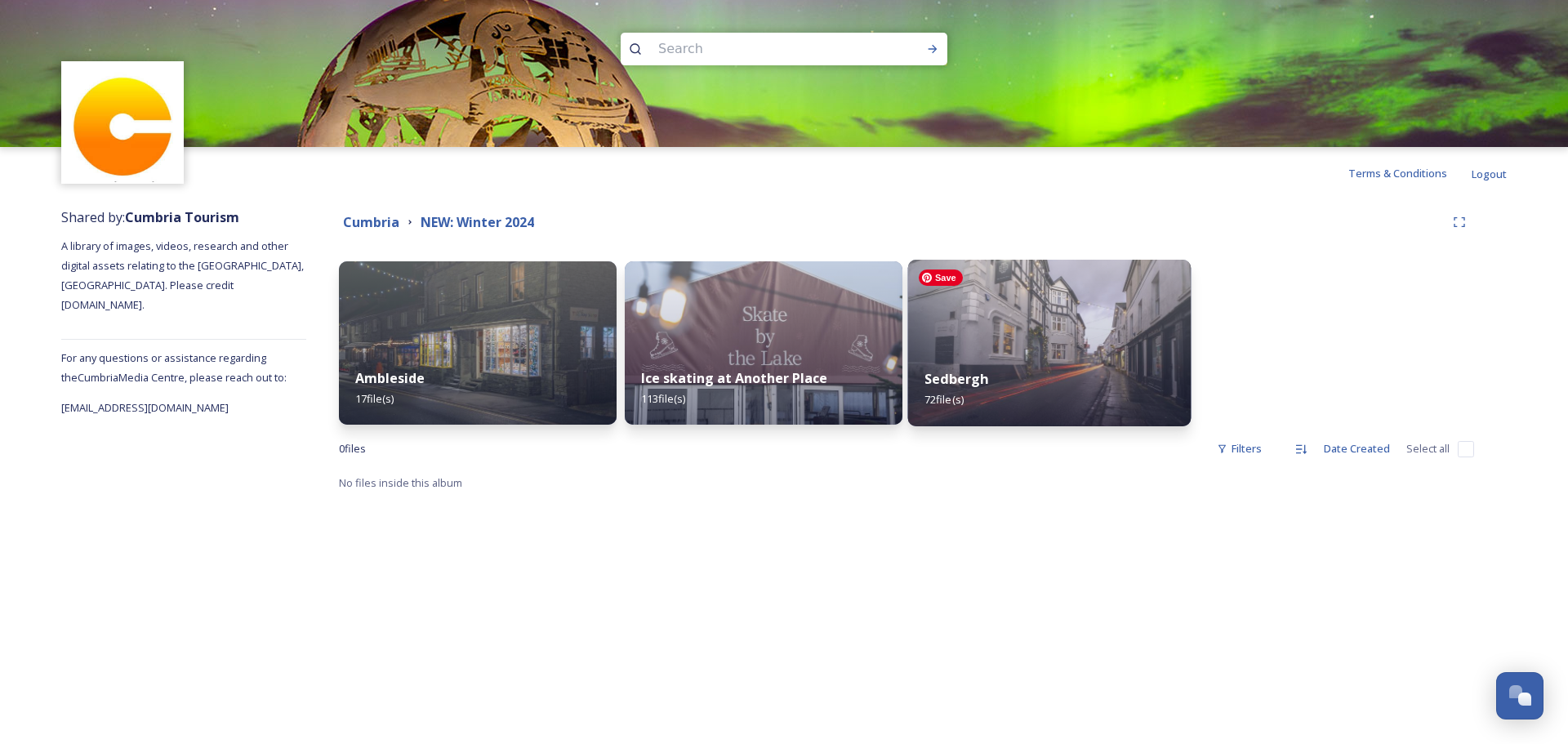
click at [980, 288] on img at bounding box center [1049, 343] width 283 height 166
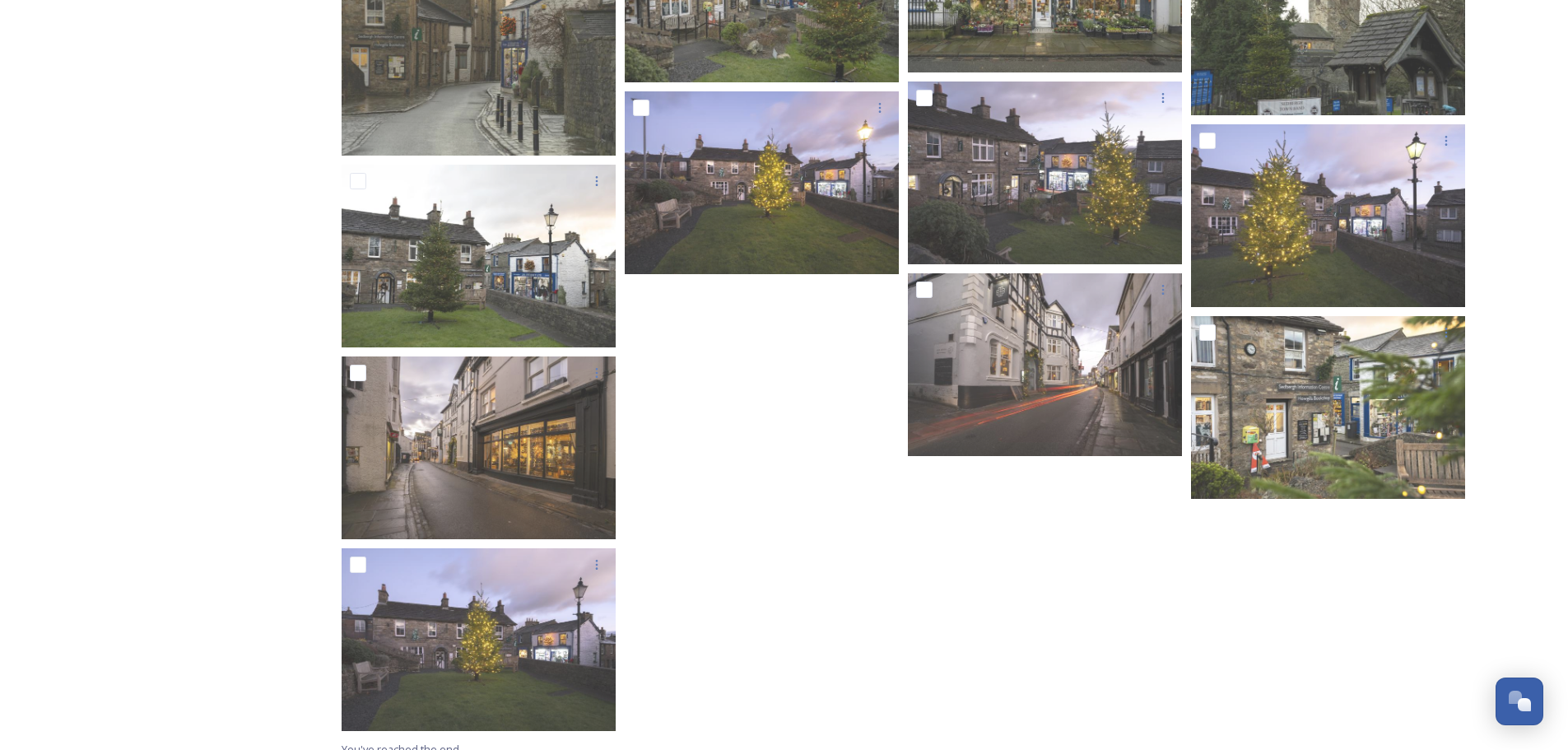
scroll to position [3497, 0]
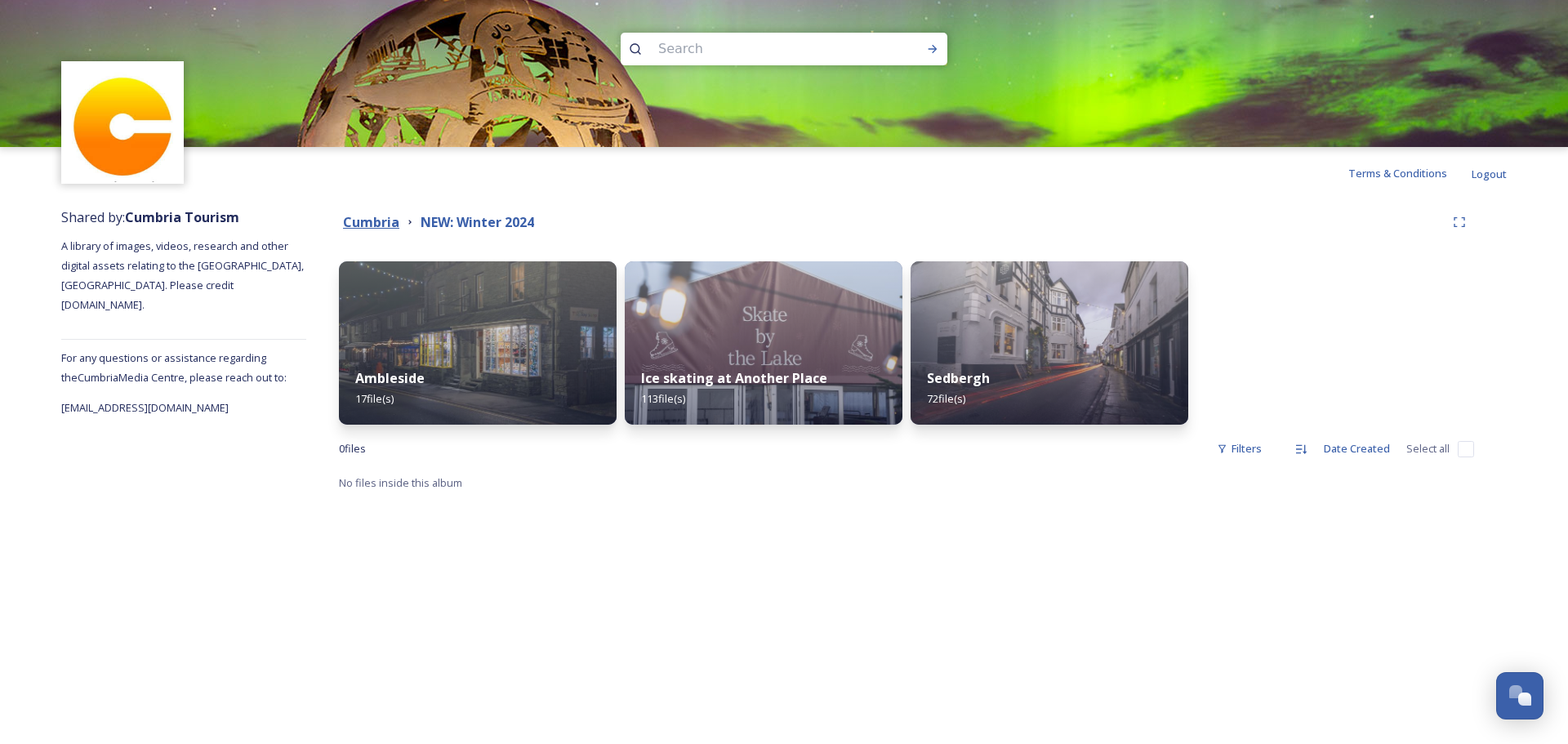
click at [383, 222] on strong "Cumbria" at bounding box center [371, 222] width 57 height 18
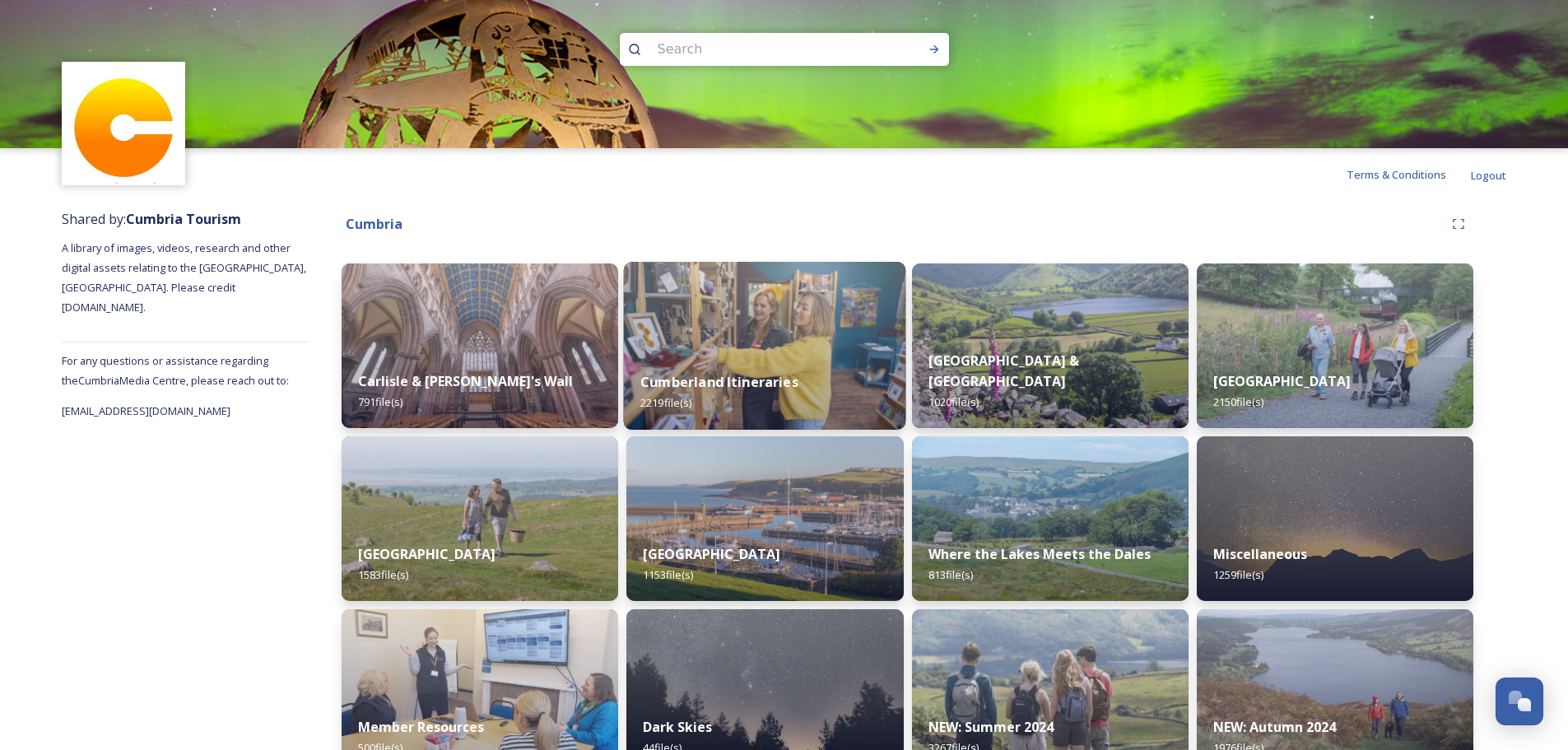
scroll to position [213, 0]
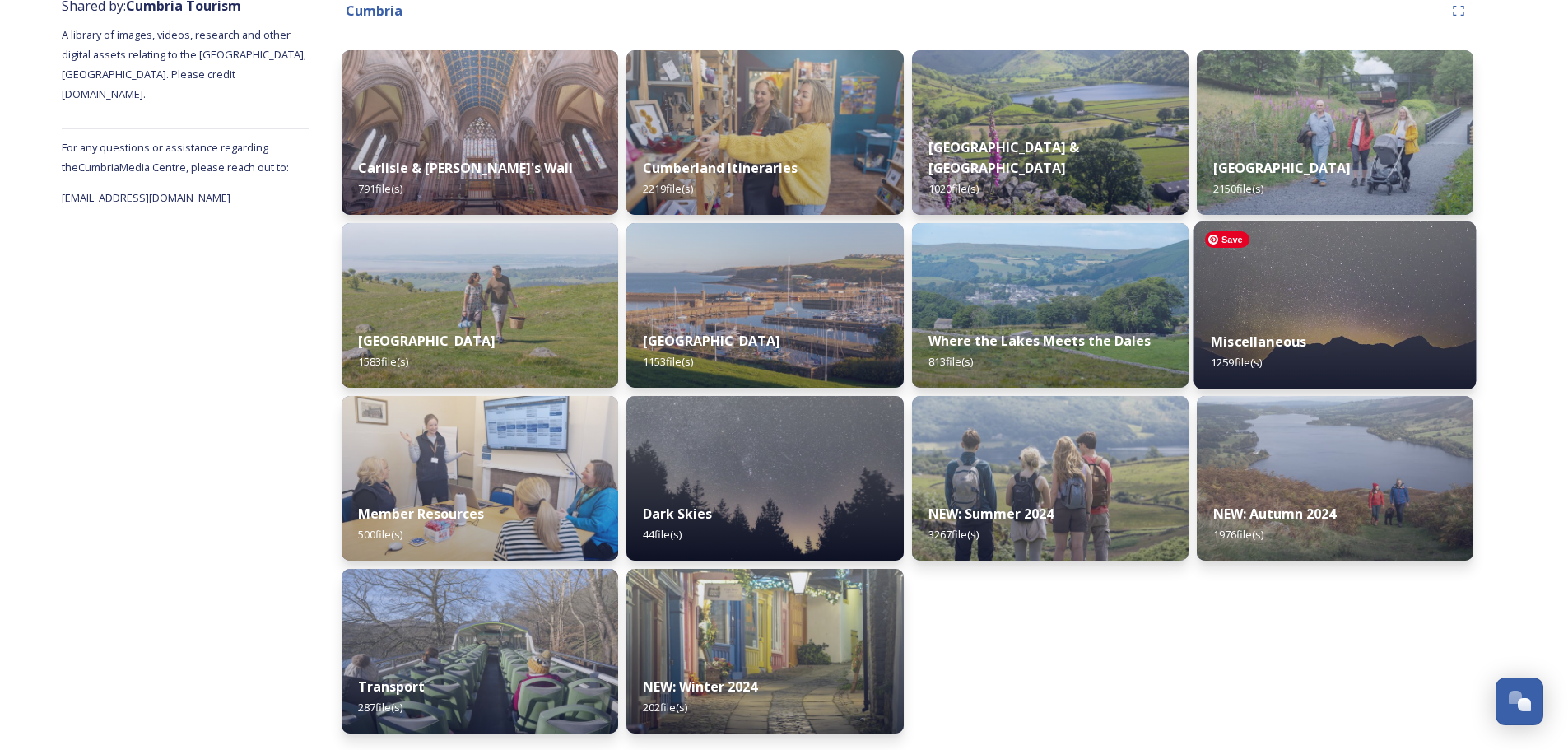
click at [1338, 288] on img at bounding box center [1335, 306] width 283 height 168
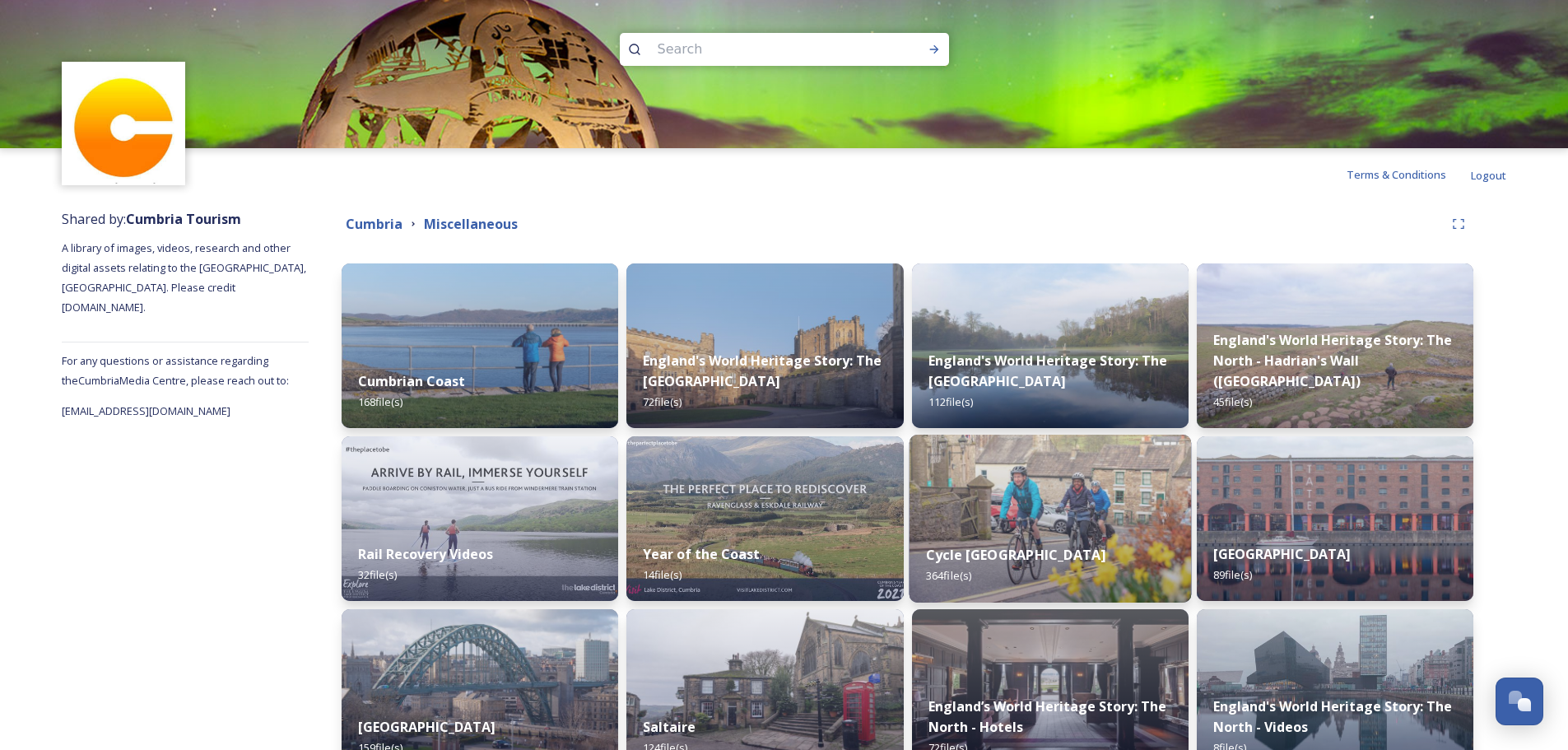
scroll to position [100, 0]
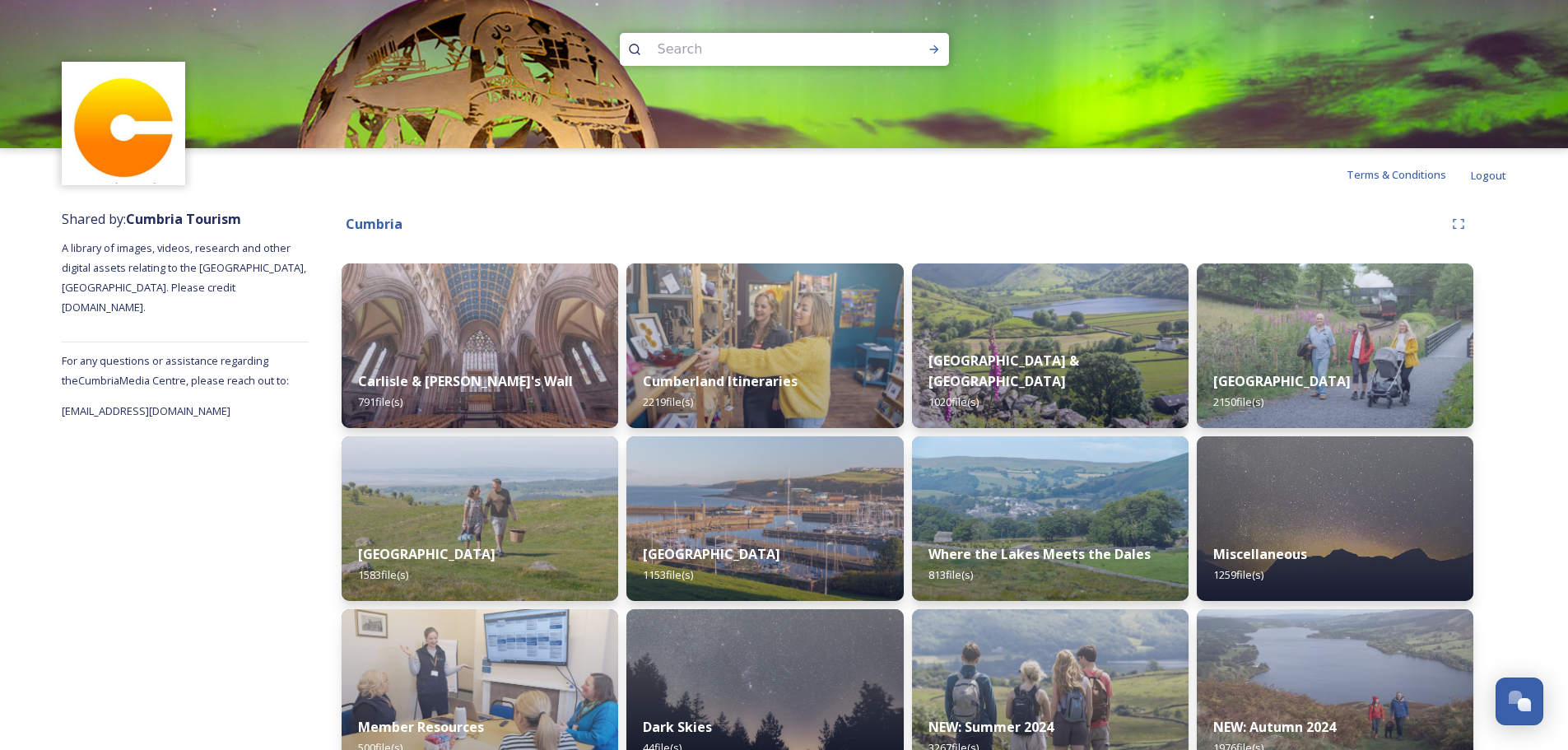
click at [543, 210] on div "Cumbria" at bounding box center [907, 224] width 1132 height 30
